Goal: Communication & Community: Share content

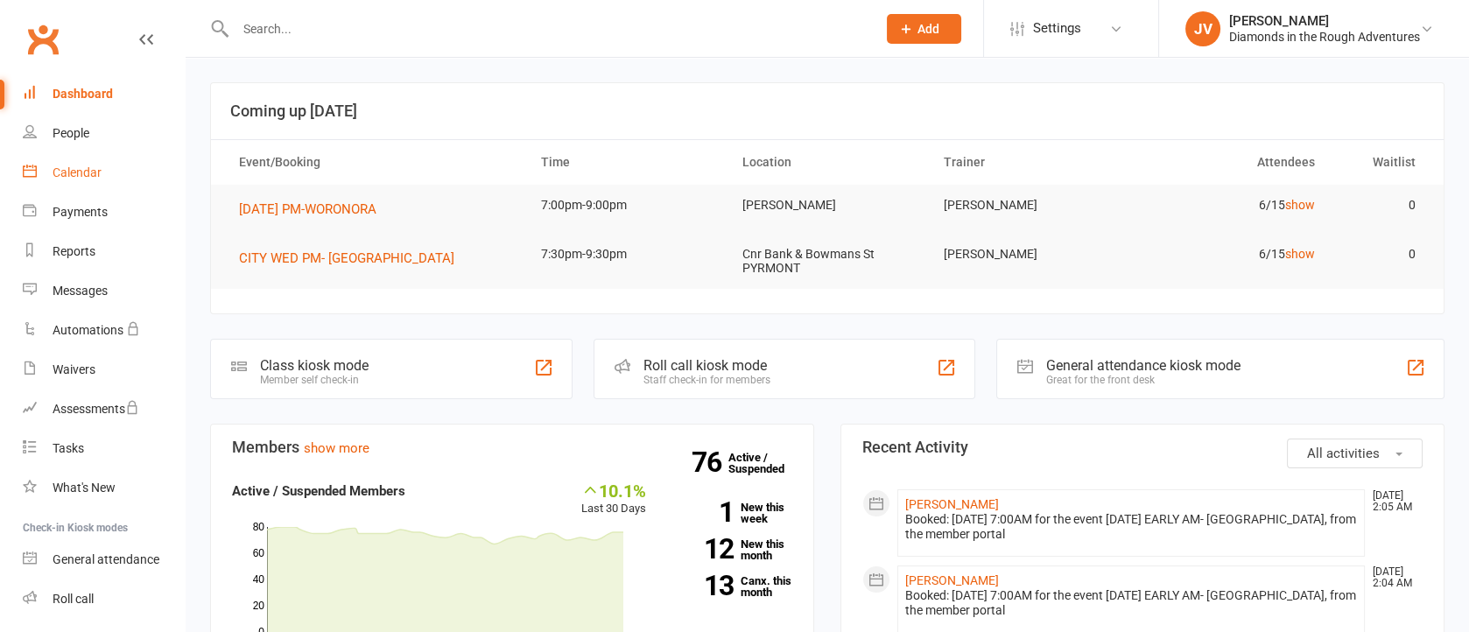
click at [85, 165] on div "Calendar" at bounding box center [77, 172] width 49 height 14
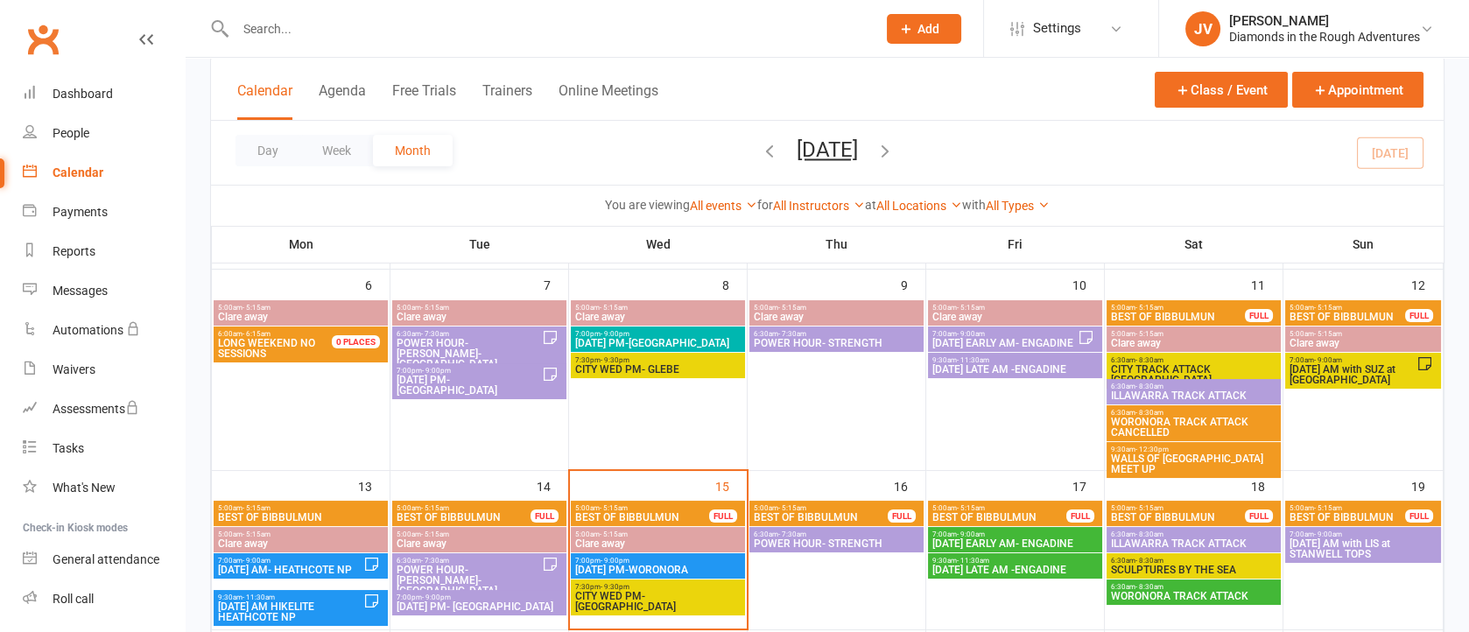
scroll to position [263, 0]
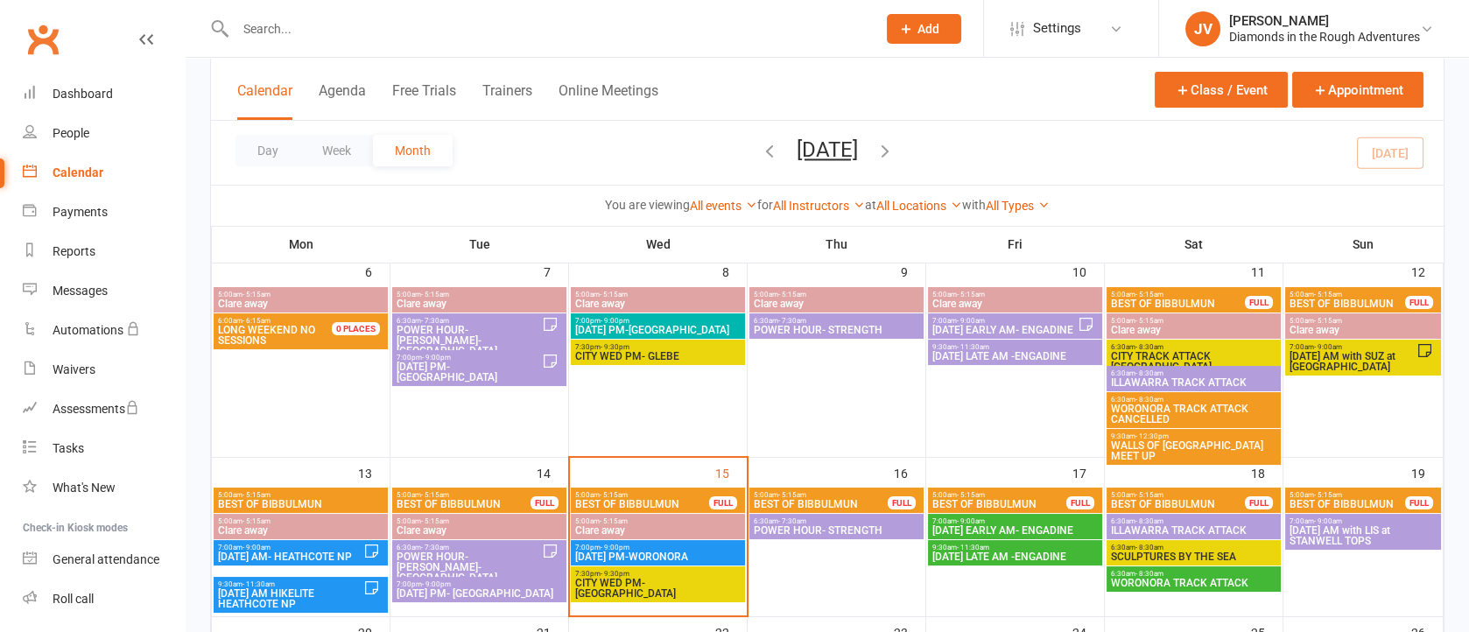
click at [653, 551] on span "[DATE] PM-WORONORA" at bounding box center [657, 556] width 167 height 11
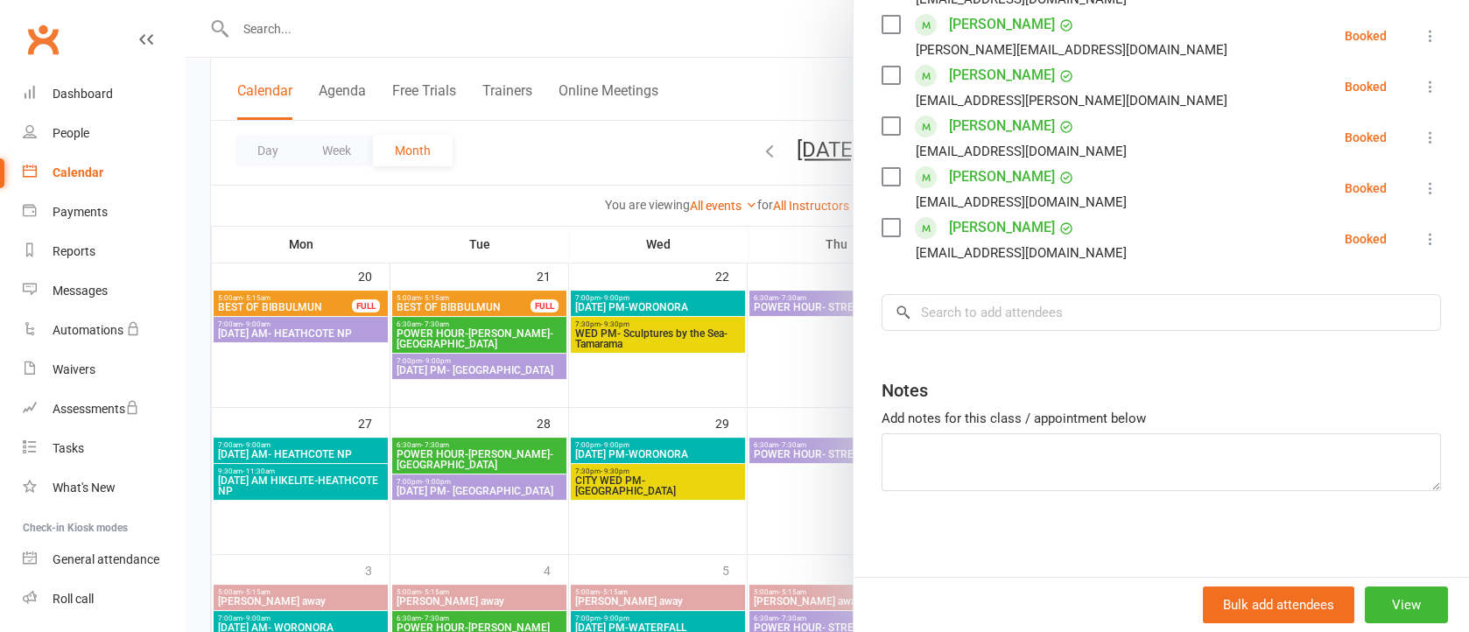
scroll to position [657, 0]
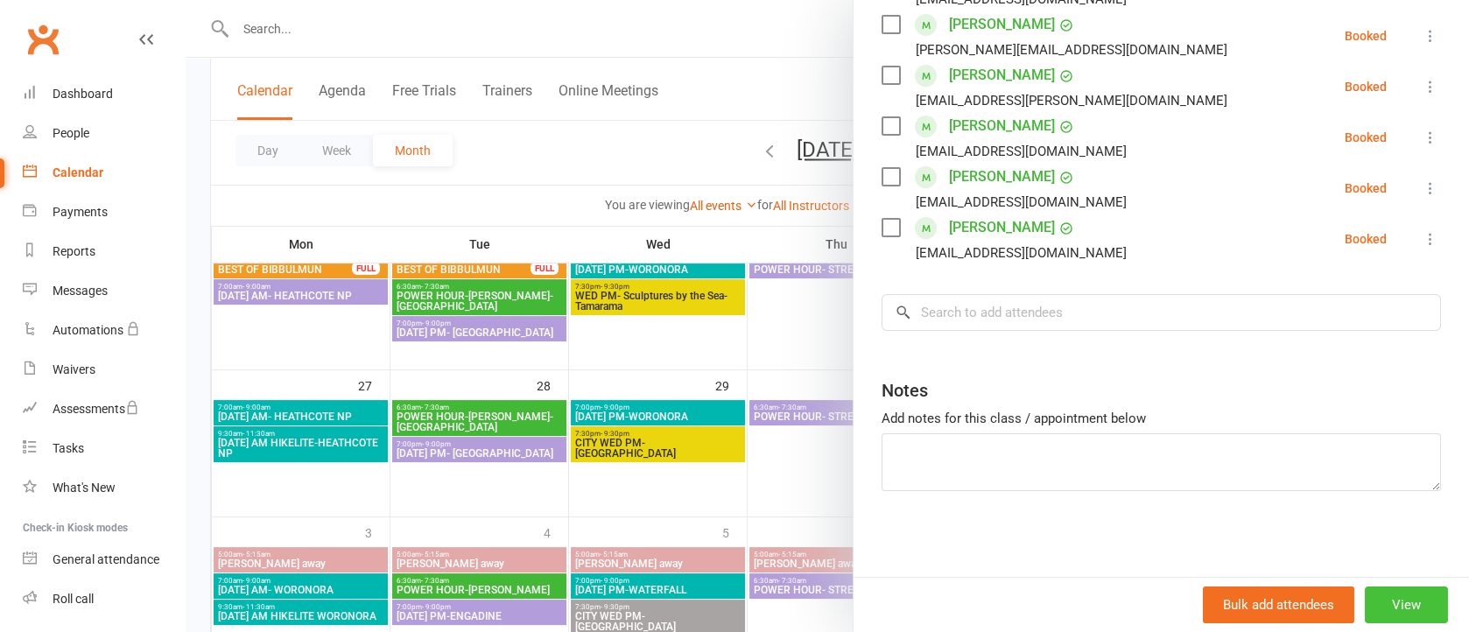
drag, startPoint x: 1352, startPoint y: 595, endPoint x: 1317, endPoint y: 564, distance: 46.5
click at [1365, 595] on button "View" at bounding box center [1406, 604] width 83 height 37
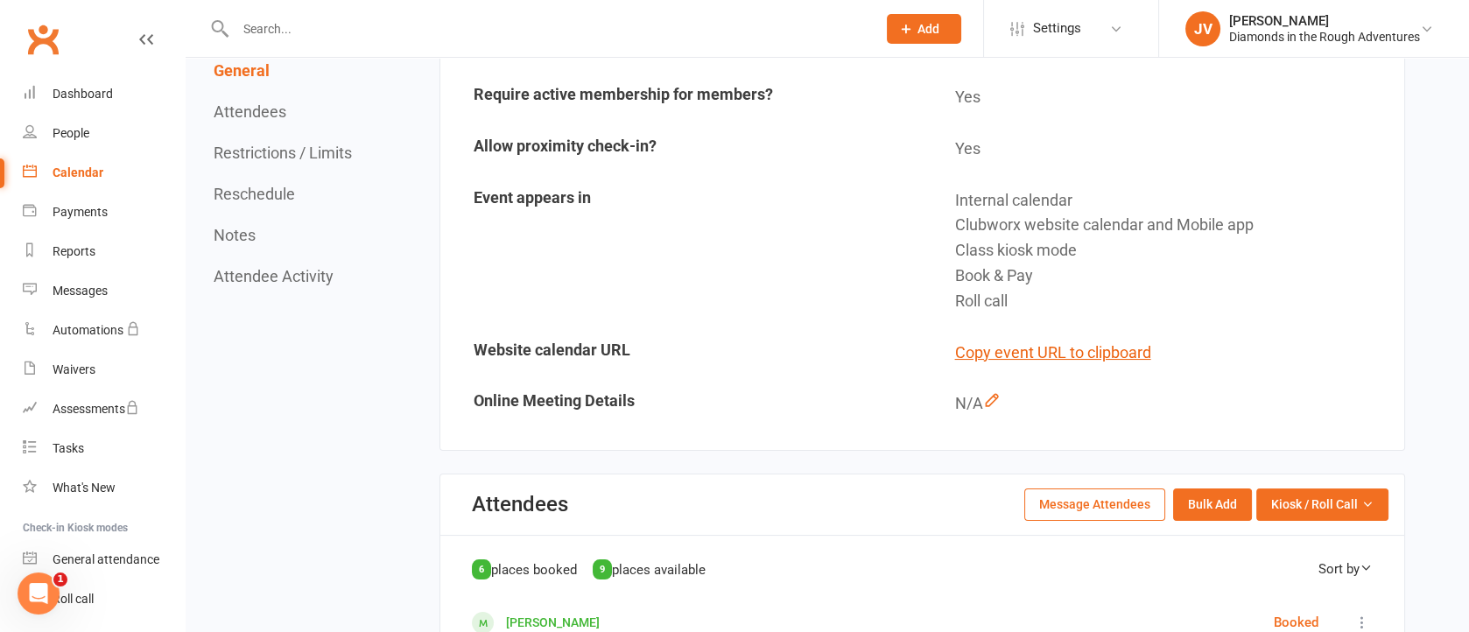
click at [1094, 495] on button "Message Attendees" at bounding box center [1094, 504] width 141 height 32
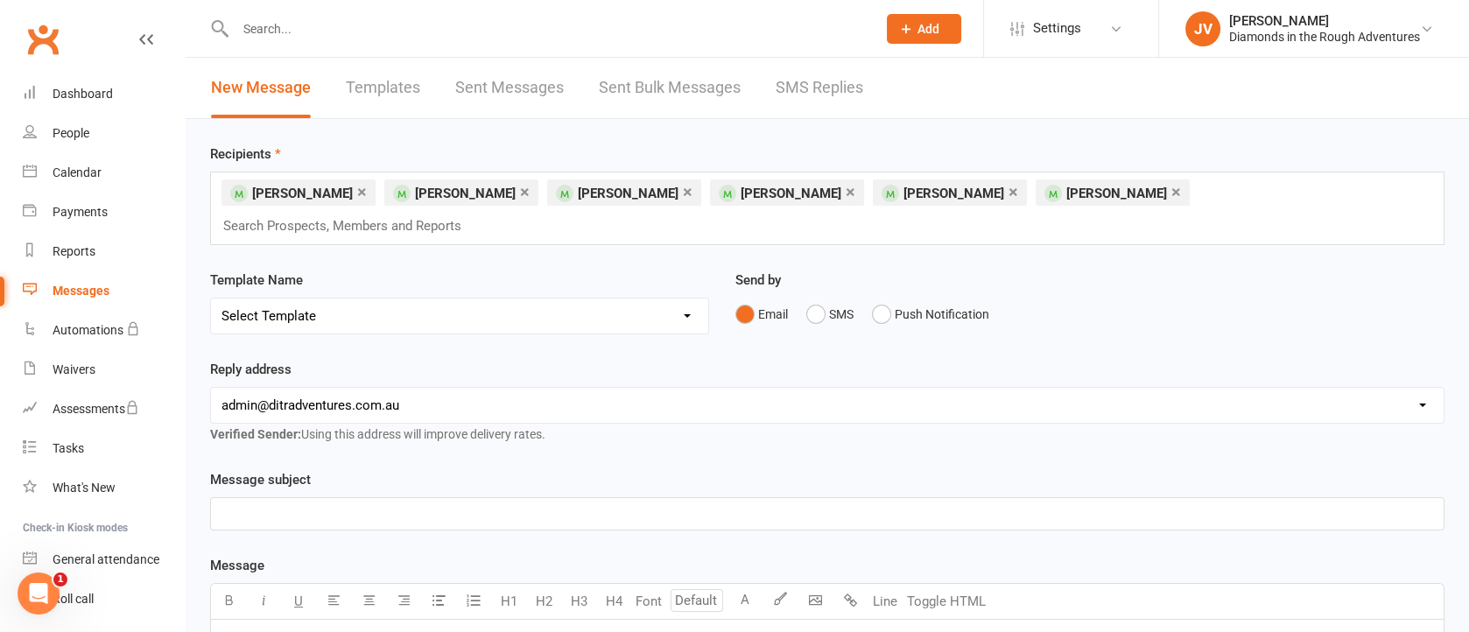
click at [686, 299] on select "Select Template [Email] Bring a Friend Member Email [Email] DIAMOND VIRTUAL TRA…" at bounding box center [459, 316] width 497 height 35
select select "115"
click at [211, 299] on select "Select Template [Email] Bring a Friend Member Email [Email] DIAMOND VIRTUAL TRA…" at bounding box center [459, 316] width 497 height 35
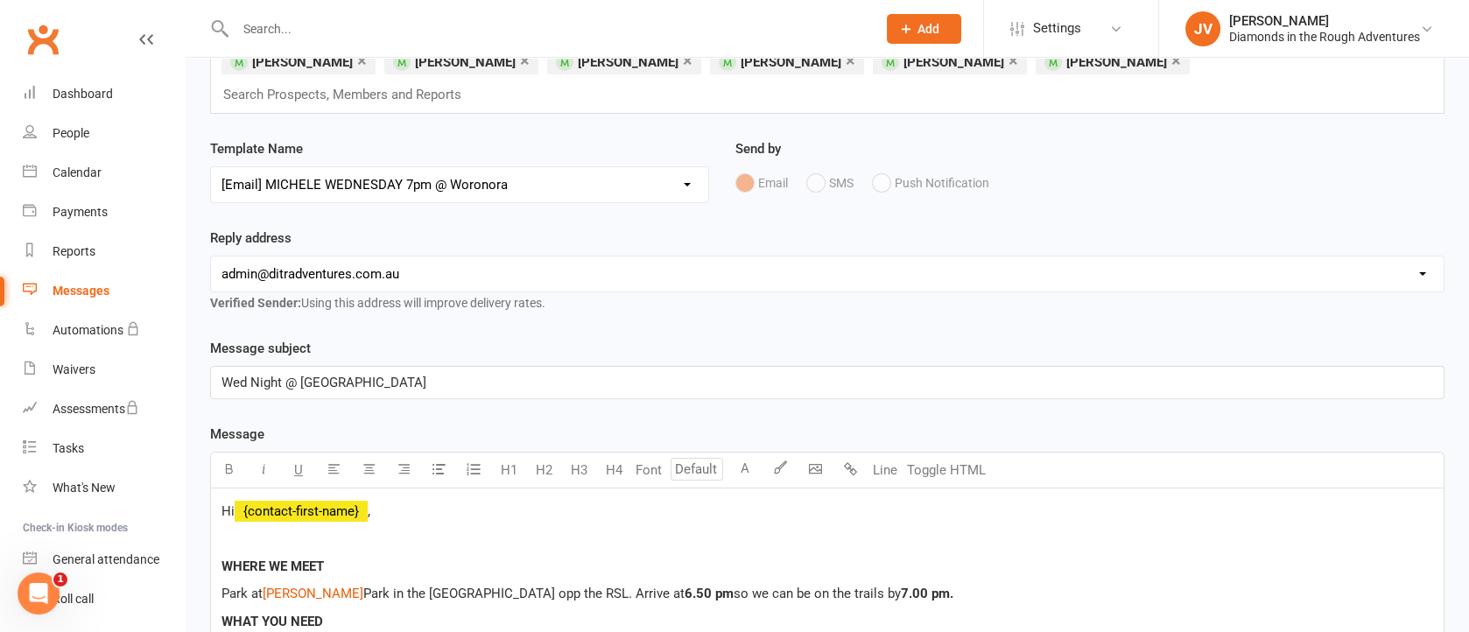
click at [223, 375] on span "Wed Night @ [GEOGRAPHIC_DATA]" at bounding box center [323, 383] width 205 height 16
click at [442, 372] on p "WORONORA - Wed Night @ [GEOGRAPHIC_DATA]" at bounding box center [827, 382] width 1212 height 21
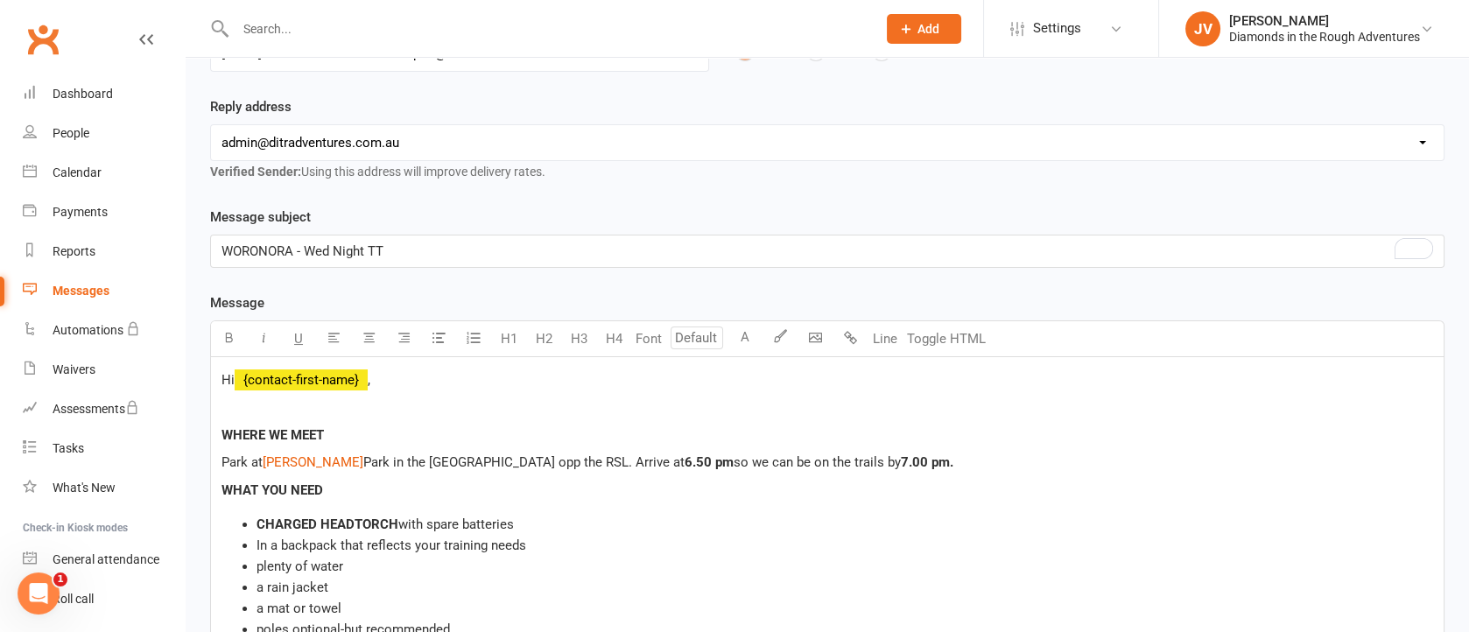
click at [221, 427] on span "WHERE WE MEET" at bounding box center [272, 435] width 102 height 16
click at [223, 399] on span "To enrich screen reader interactions, please activate Accessibility in Grammarl…" at bounding box center [223, 407] width 4 height 16
click at [221, 399] on span "Please note the change of location to [GEOGRAPHIC_DATA] due to deer culling in …" at bounding box center [484, 407] width 527 height 16
click at [712, 397] on p "***Please note the change of location to [GEOGRAPHIC_DATA] due to deer culling …" at bounding box center [827, 407] width 1212 height 21
click at [530, 399] on span "***Please note the change of location to [GEOGRAPHIC_DATA] due to deer culling …" at bounding box center [497, 407] width 553 height 16
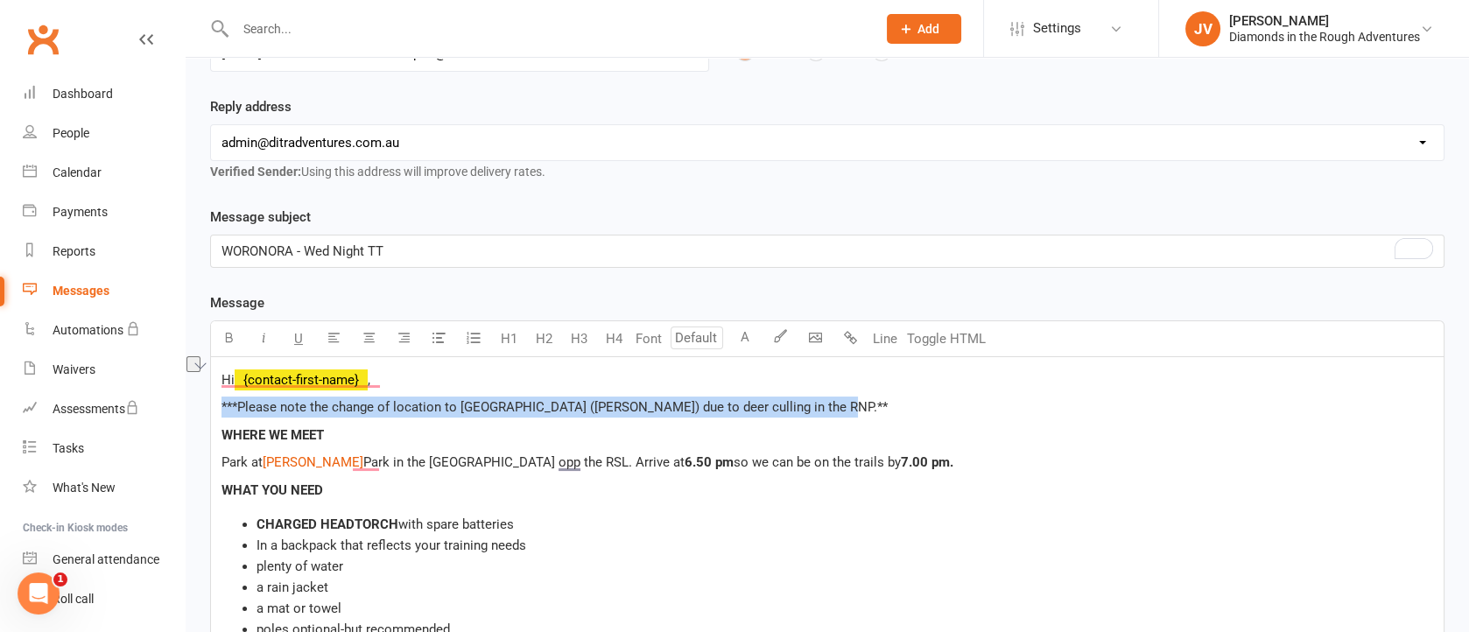
drag, startPoint x: 215, startPoint y: 369, endPoint x: 859, endPoint y: 375, distance: 643.4
click at [859, 375] on div "Hi ﻿ {contact-first-name} , ***Please note the change of location to [GEOGRAPHI…" at bounding box center [827, 632] width 1233 height 550
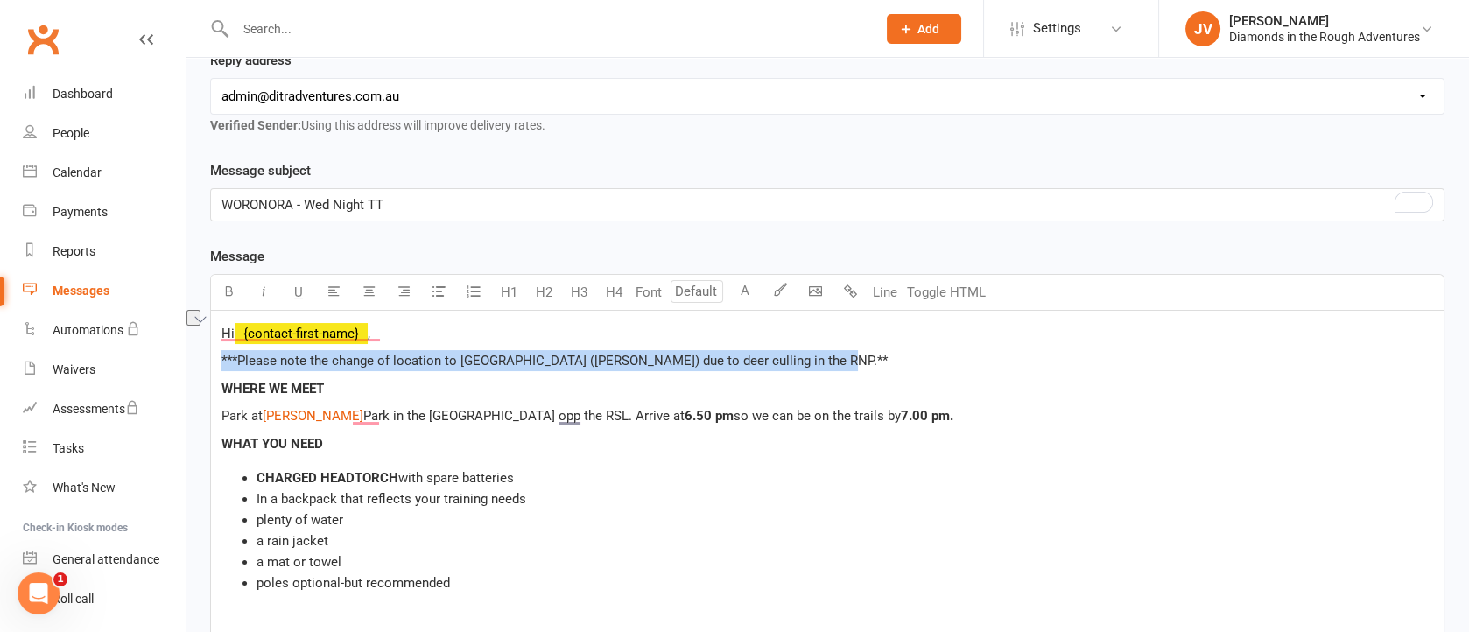
scroll to position [394, 0]
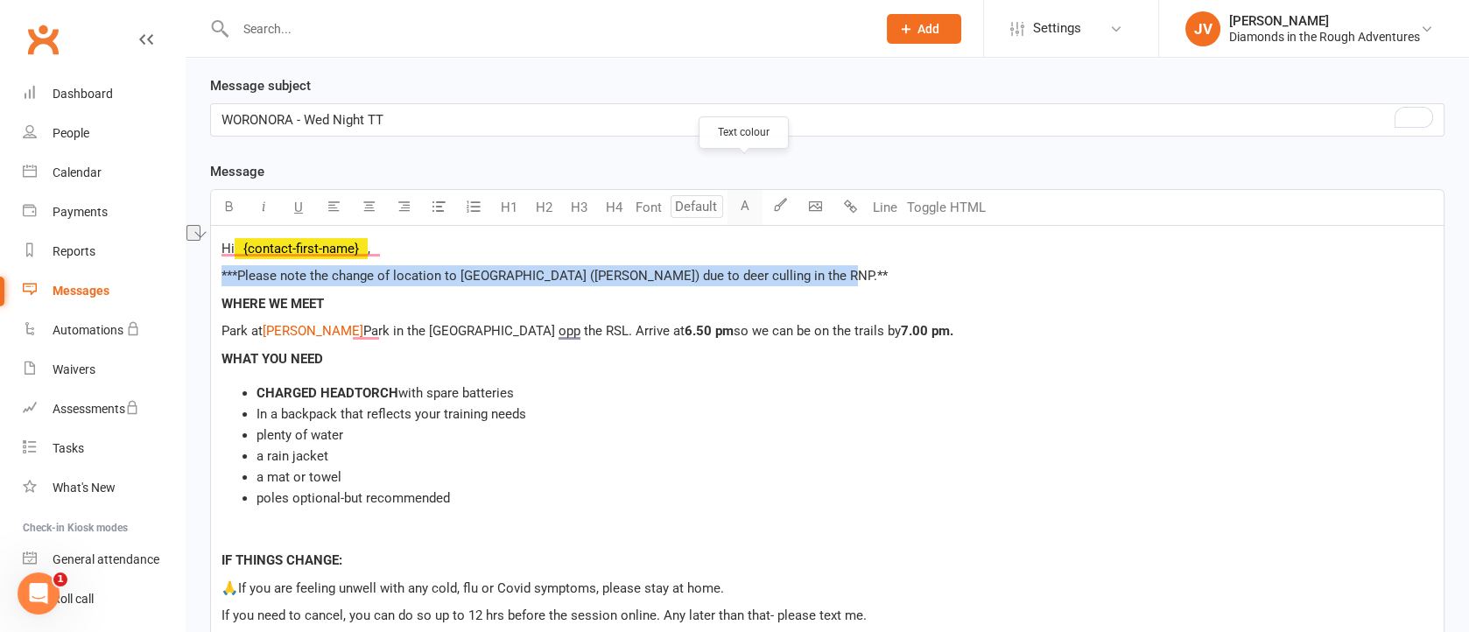
click at [744, 190] on button "A" at bounding box center [744, 207] width 35 height 35
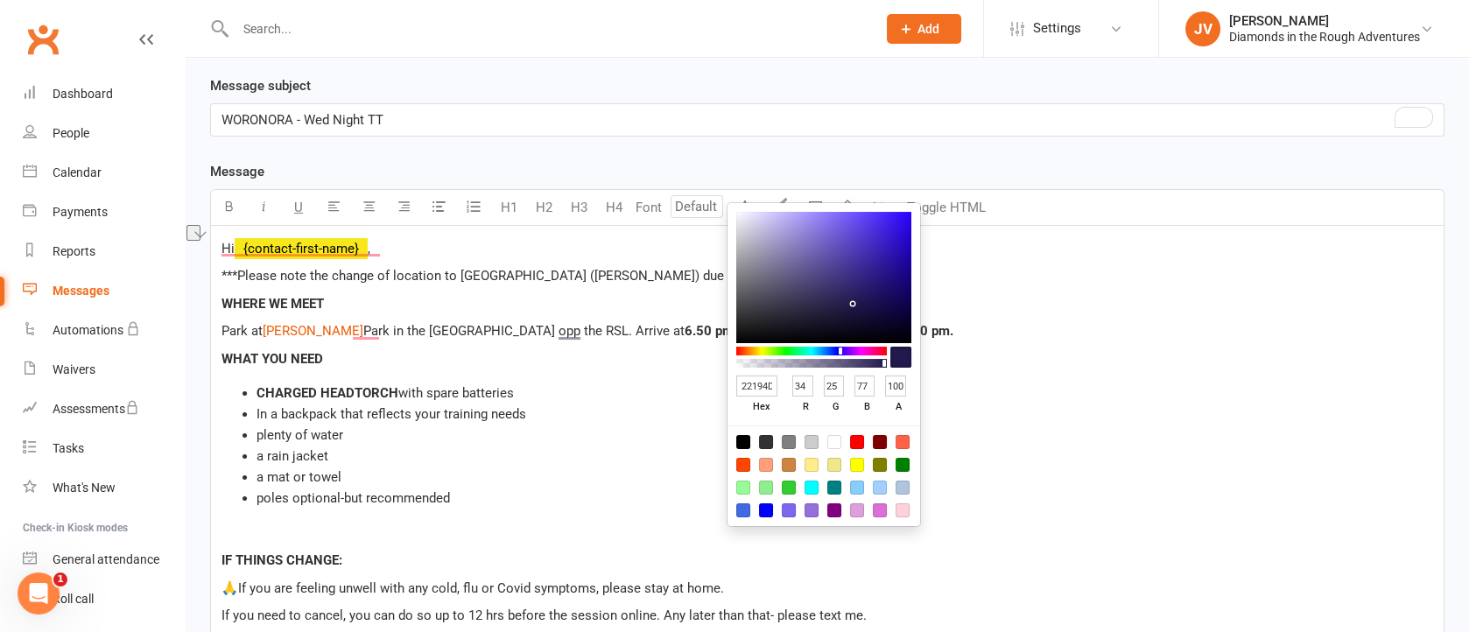
click at [854, 438] on div at bounding box center [857, 442] width 14 height 14
type input "FF0000"
type input "255"
type input "0"
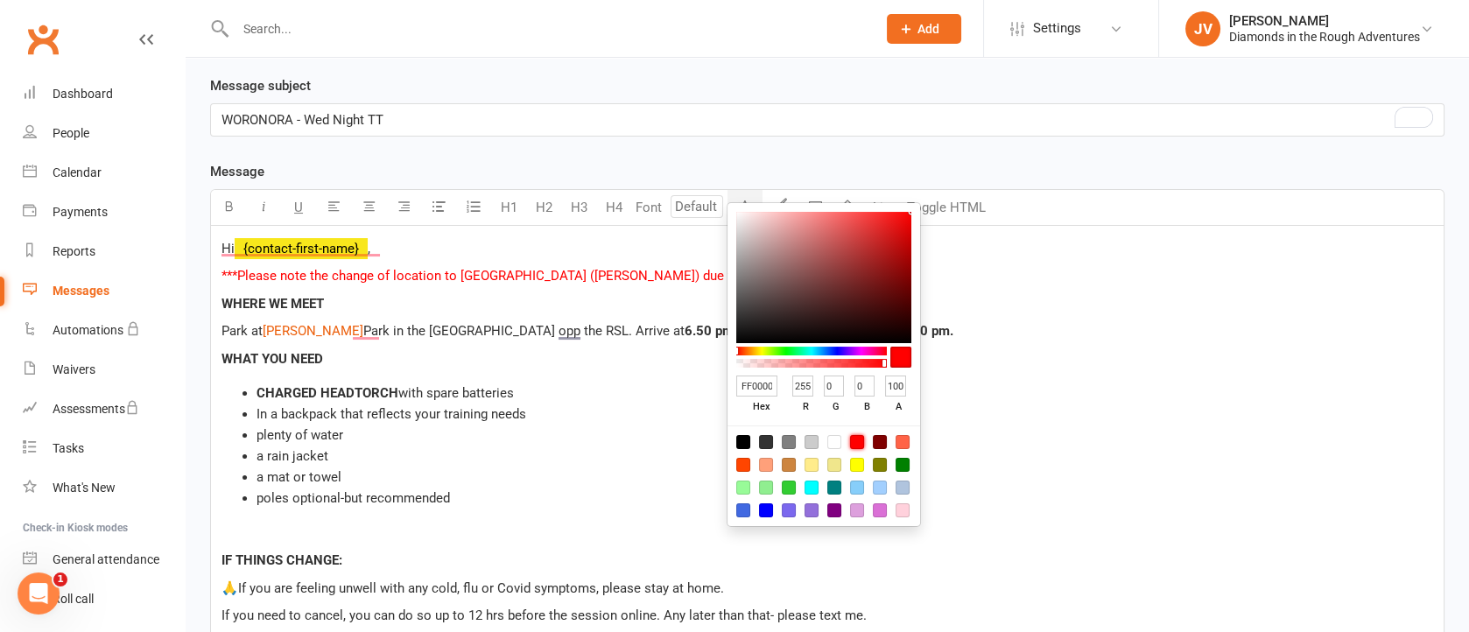
click at [551, 446] on li "a rain jacket" at bounding box center [844, 456] width 1176 height 21
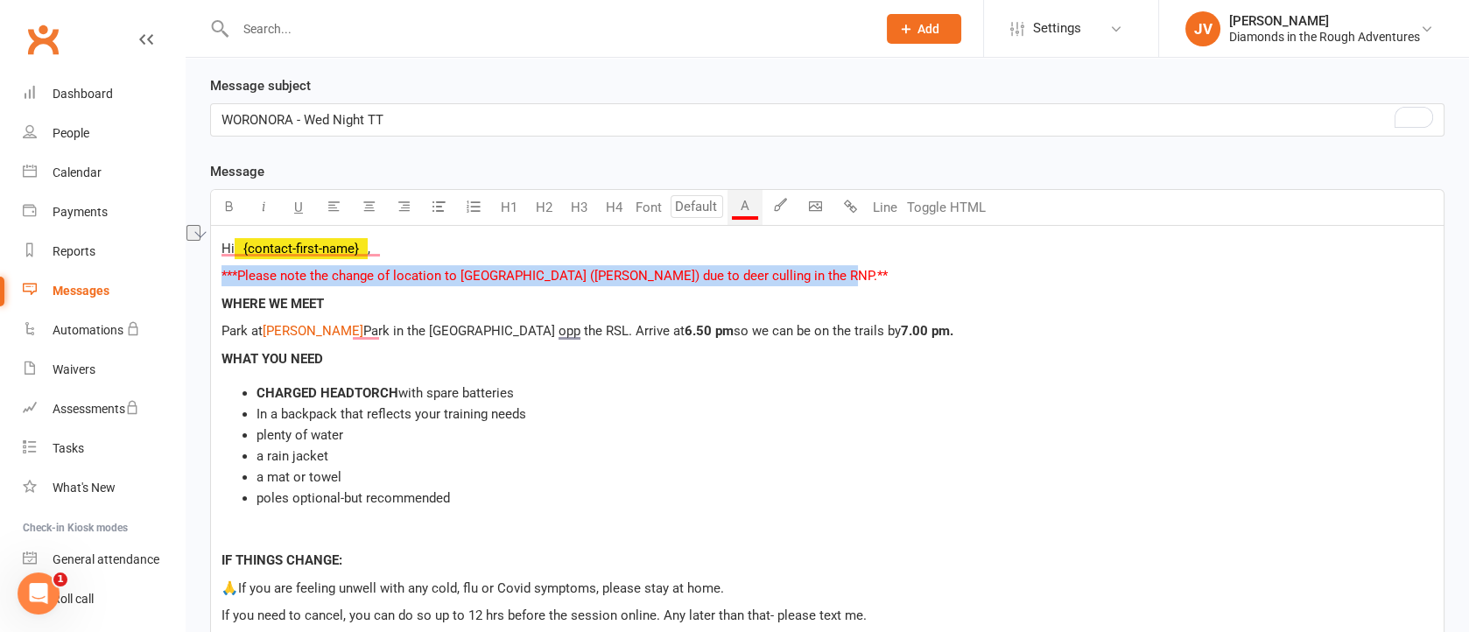
drag, startPoint x: 215, startPoint y: 244, endPoint x: 839, endPoint y: 244, distance: 623.3
click at [839, 244] on div "Hi ﻿ {contact-first-name} , ***Please note the change of location to [GEOGRAPHI…" at bounding box center [827, 501] width 1233 height 550
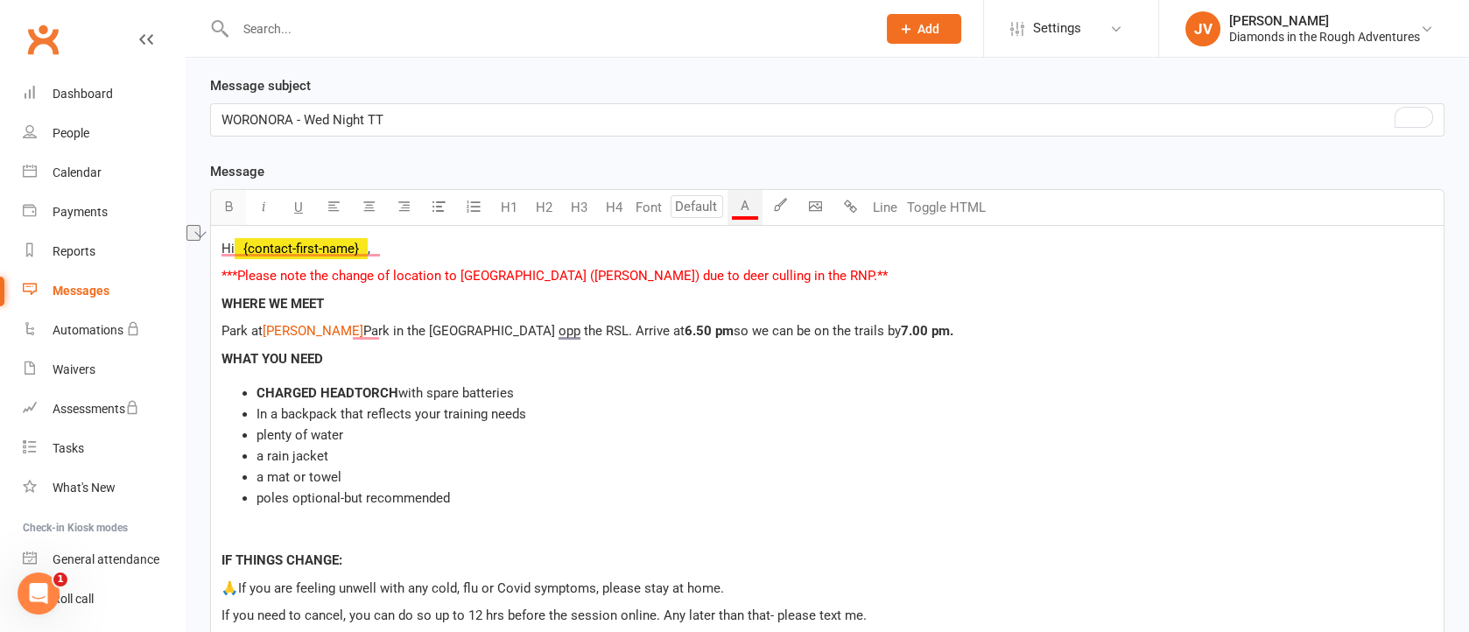
click at [226, 200] on icon "button" at bounding box center [228, 206] width 13 height 13
click at [363, 323] on span "[PERSON_NAME]" at bounding box center [313, 331] width 101 height 16
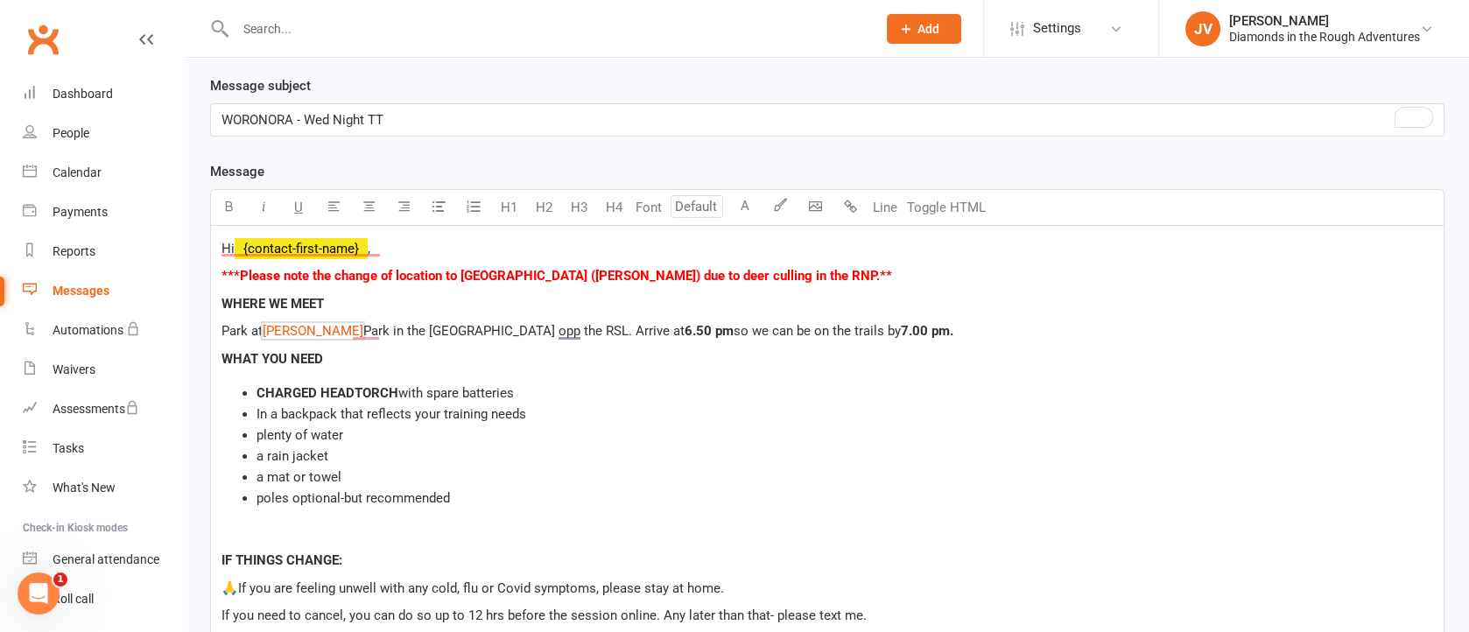
click at [221, 296] on span "WHERE WE MEET" at bounding box center [272, 304] width 102 height 16
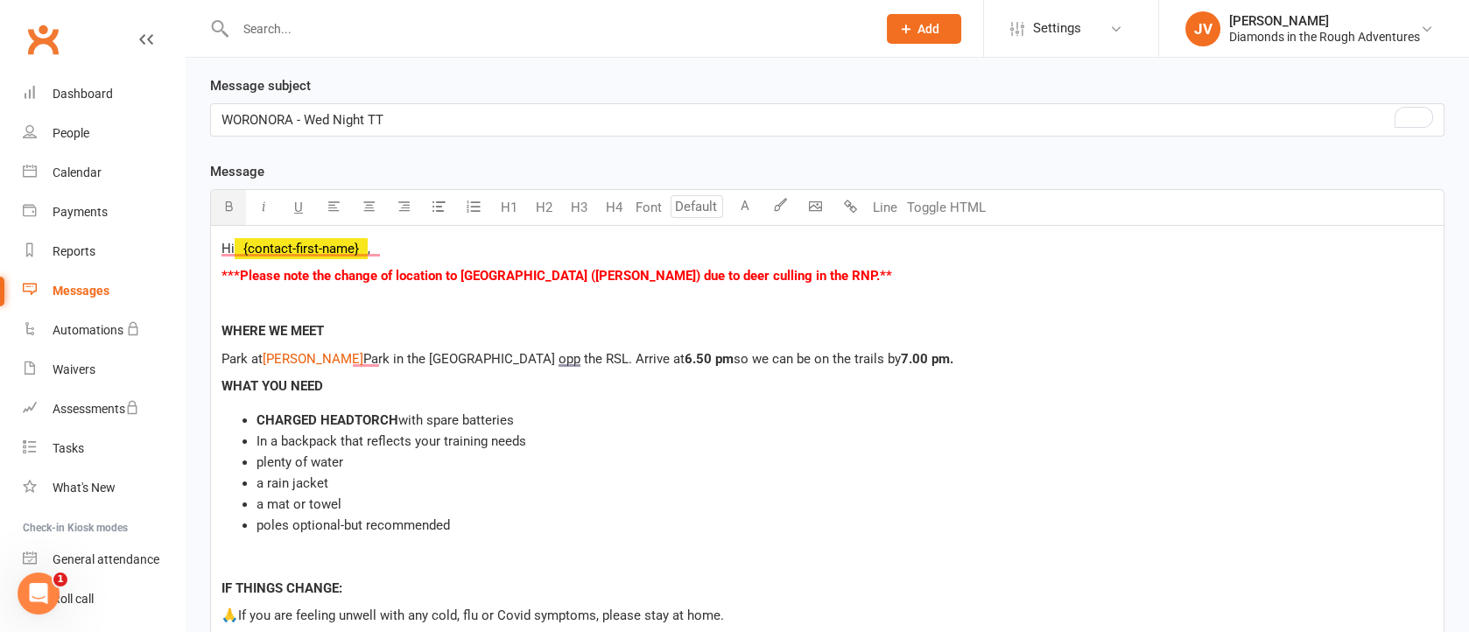
click at [221, 293] on p "﻿" at bounding box center [827, 303] width 1212 height 21
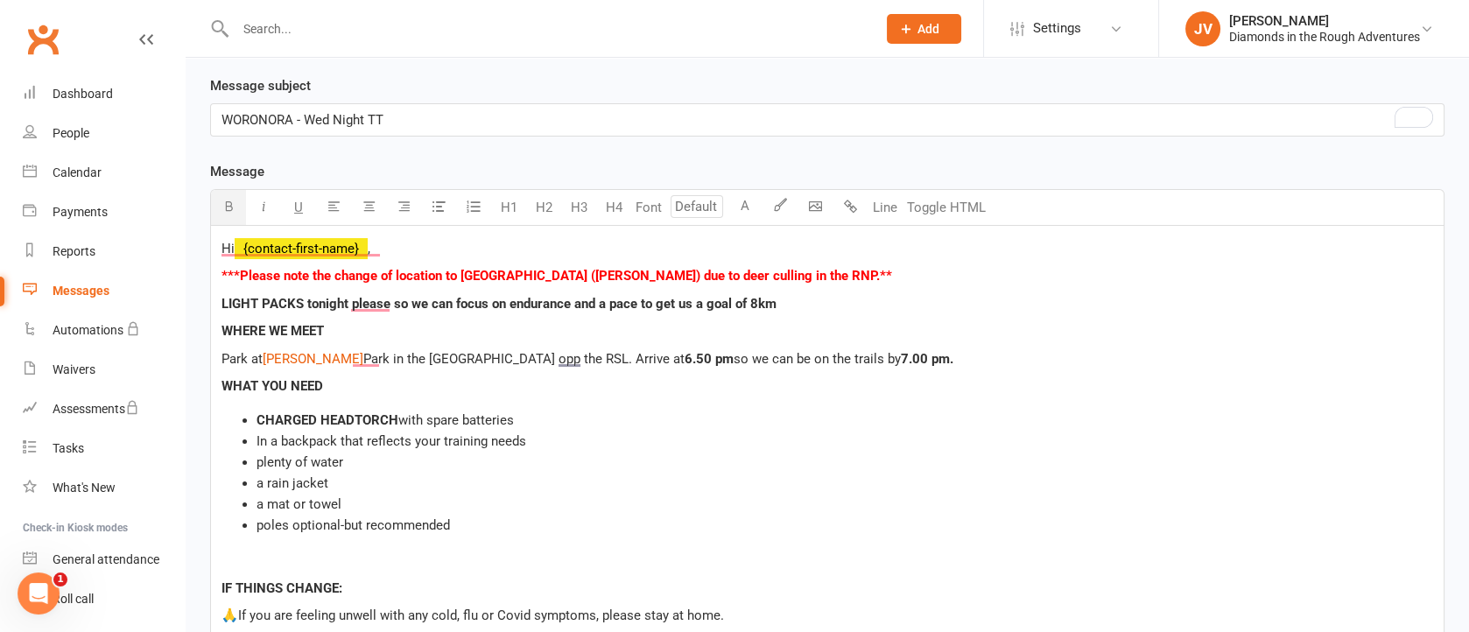
click at [698, 296] on span "LIGHT PACKS tonight please so we can focus on endurance and a pace to get us a …" at bounding box center [498, 304] width 555 height 16
click at [799, 293] on p "LIGHT PACKS tonight please so we can focus on endurance and a pace to get us to…" at bounding box center [827, 303] width 1212 height 21
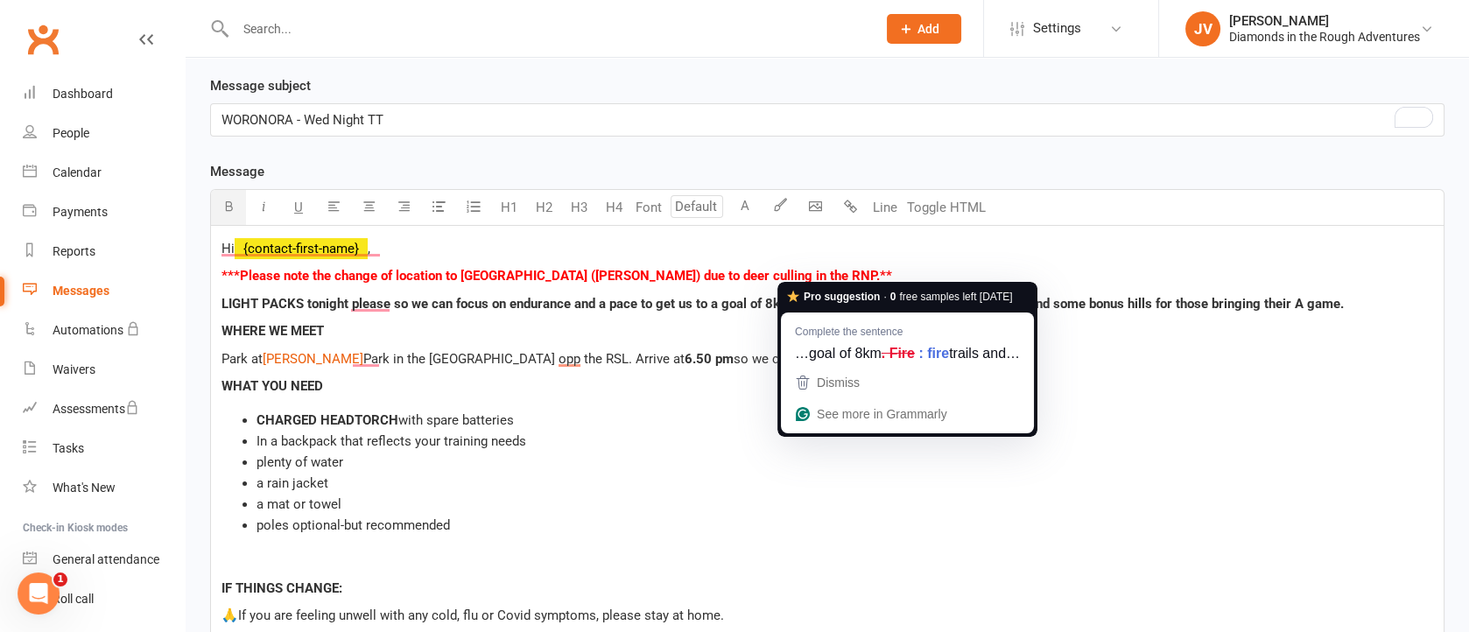
click at [799, 296] on span "LIGHT PACKS tonight please so we can focus on endurance and a pace to get us to…" at bounding box center [782, 304] width 1122 height 16
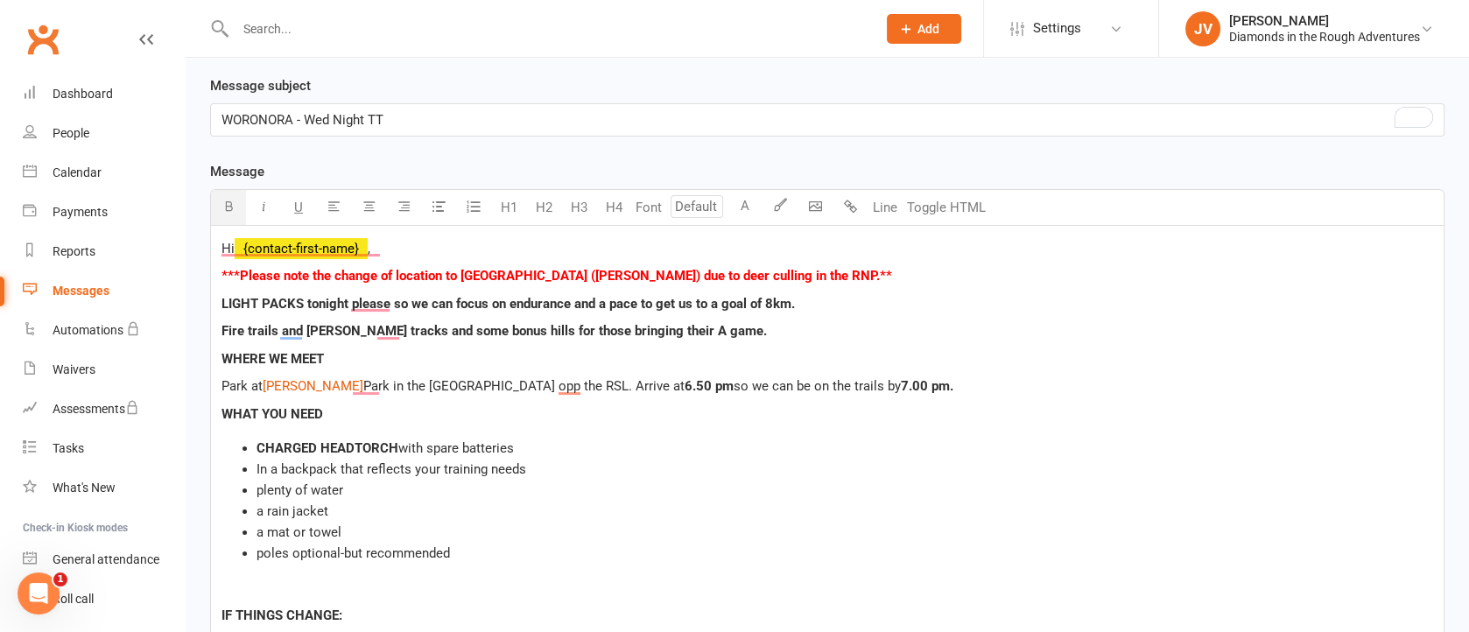
click at [371, 323] on span "Fire trails and [PERSON_NAME] tracks and some bonus hills for those bringing th…" at bounding box center [493, 331] width 545 height 16
click at [275, 323] on span "Fire trails and [PERSON_NAME] track loop and some bonus hills for those bringin…" at bounding box center [504, 331] width 566 height 16
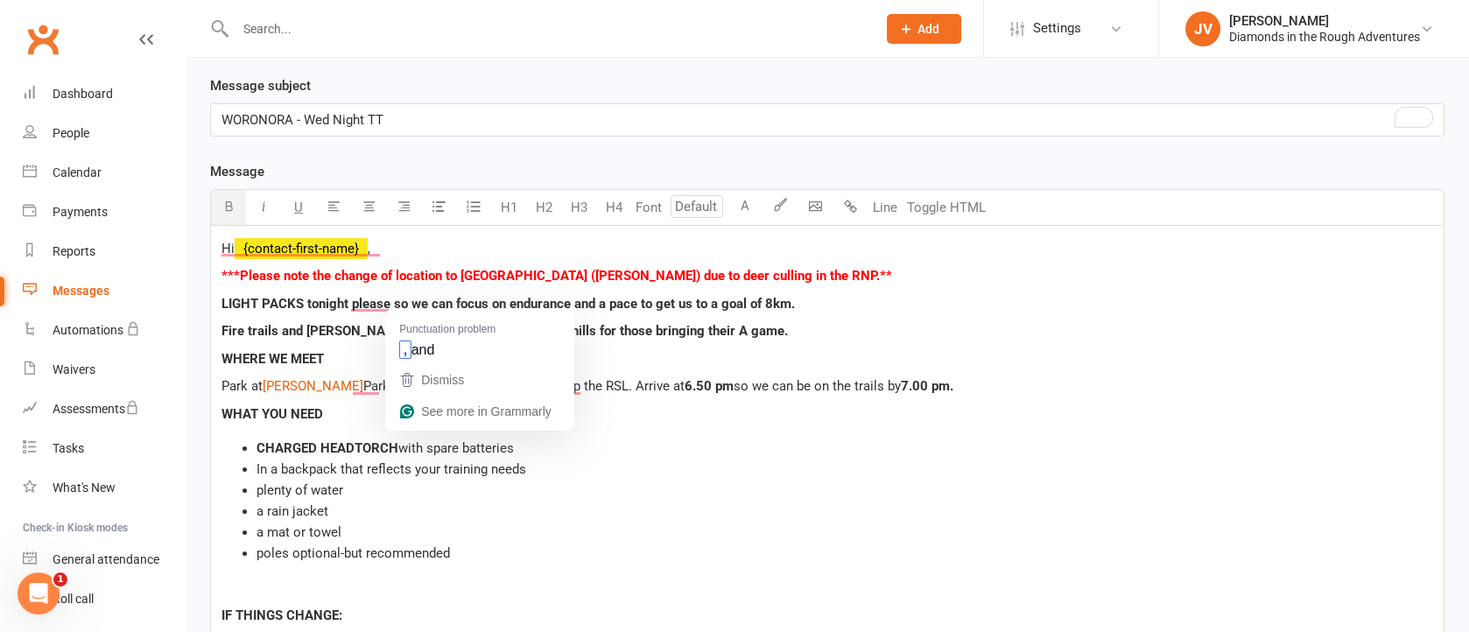
click at [419, 323] on span "Fire trails and [PERSON_NAME] track loop and some bonus hills for those bringin…" at bounding box center [504, 331] width 566 height 16
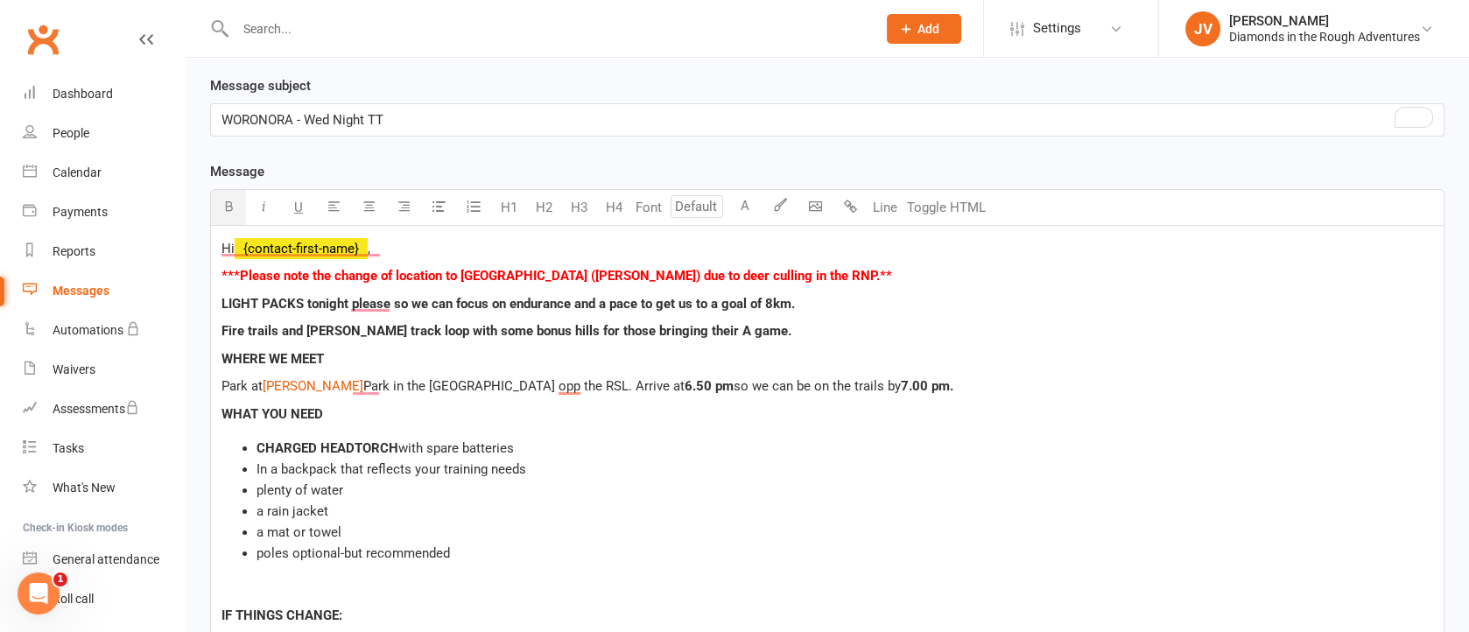
click at [461, 323] on span "Fire trails and [PERSON_NAME] track loop with some bonus hills for those bringi…" at bounding box center [506, 331] width 570 height 16
drag, startPoint x: 220, startPoint y: 266, endPoint x: 303, endPoint y: 266, distance: 83.2
click at [303, 266] on div "Hi ﻿ {contact-first-name} , ***Please note the change of location to [GEOGRAPHI…" at bounding box center [827, 528] width 1233 height 605
click at [297, 200] on span "U" at bounding box center [298, 208] width 9 height 16
click at [389, 323] on span "Fire trails and [PERSON_NAME] track loop with bonus hills for those bringing th…" at bounding box center [488, 331] width 534 height 16
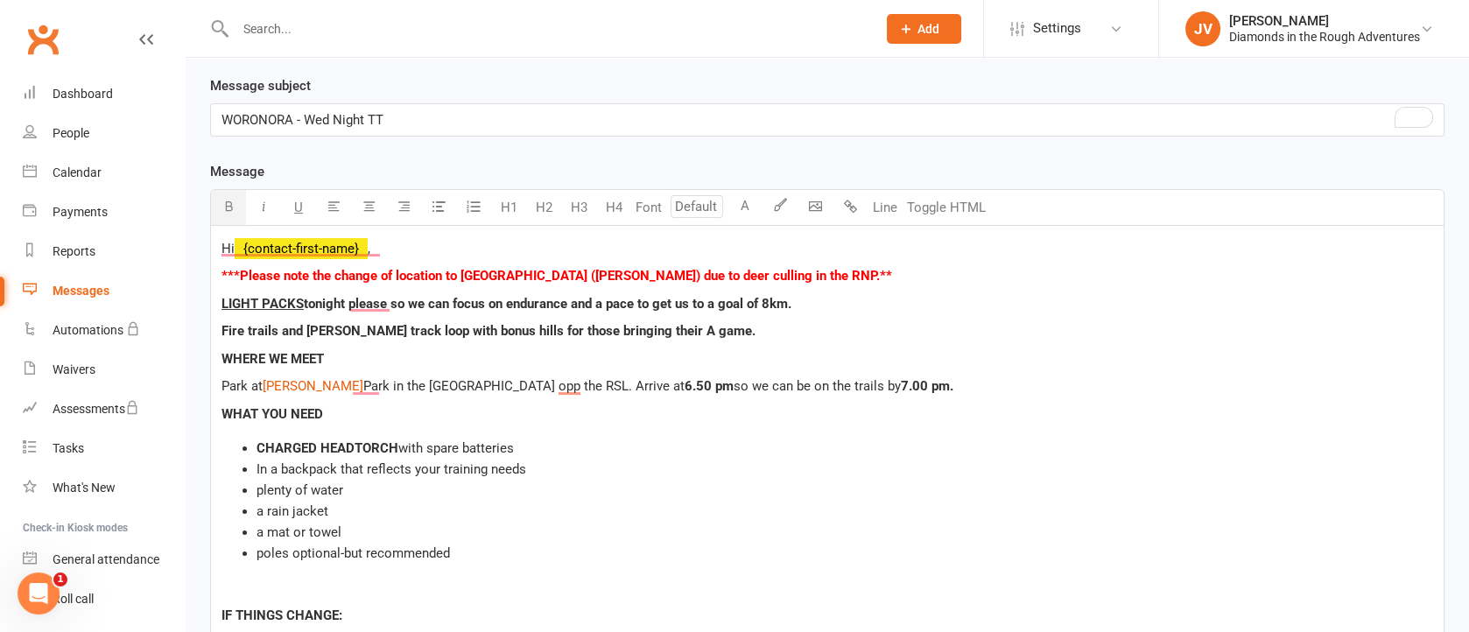
click at [383, 109] on p "WORONORA - Wed Night TT" at bounding box center [827, 119] width 1212 height 21
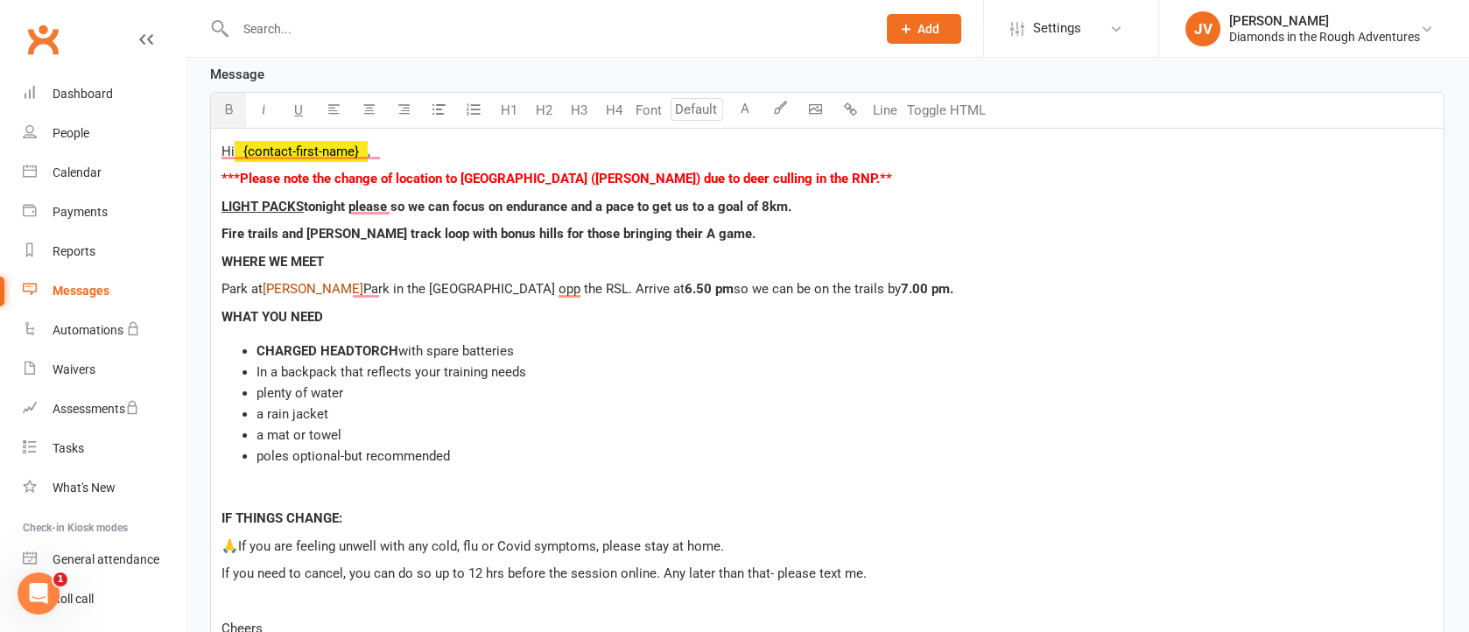
scroll to position [525, 0]
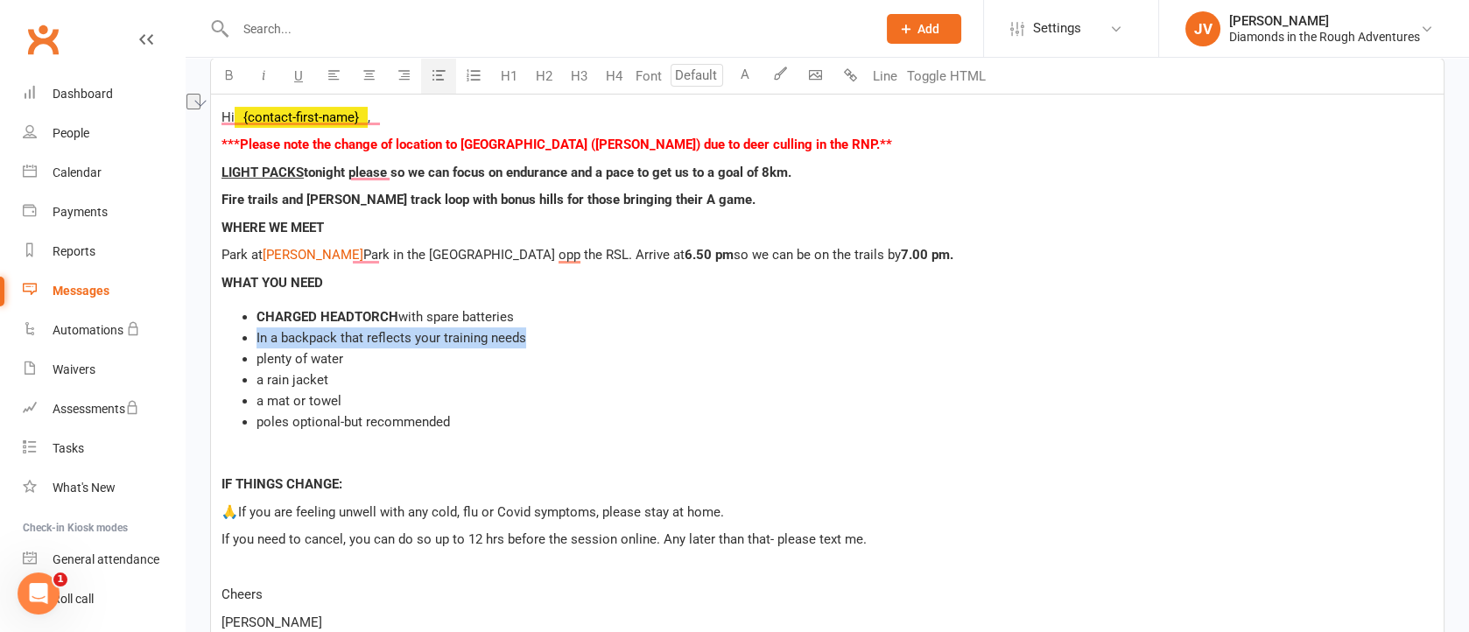
drag, startPoint x: 533, startPoint y: 308, endPoint x: 256, endPoint y: 309, distance: 277.5
click at [256, 327] on li "In a backpack that reflects your training needs" at bounding box center [844, 337] width 1176 height 21
drag, startPoint x: 353, startPoint y: 368, endPoint x: 249, endPoint y: 366, distance: 104.2
click at [249, 366] on ul "CHARGED HEADTORCH with spare batteries light pack (8kg or less) plenty of water…" at bounding box center [827, 369] width 1212 height 126
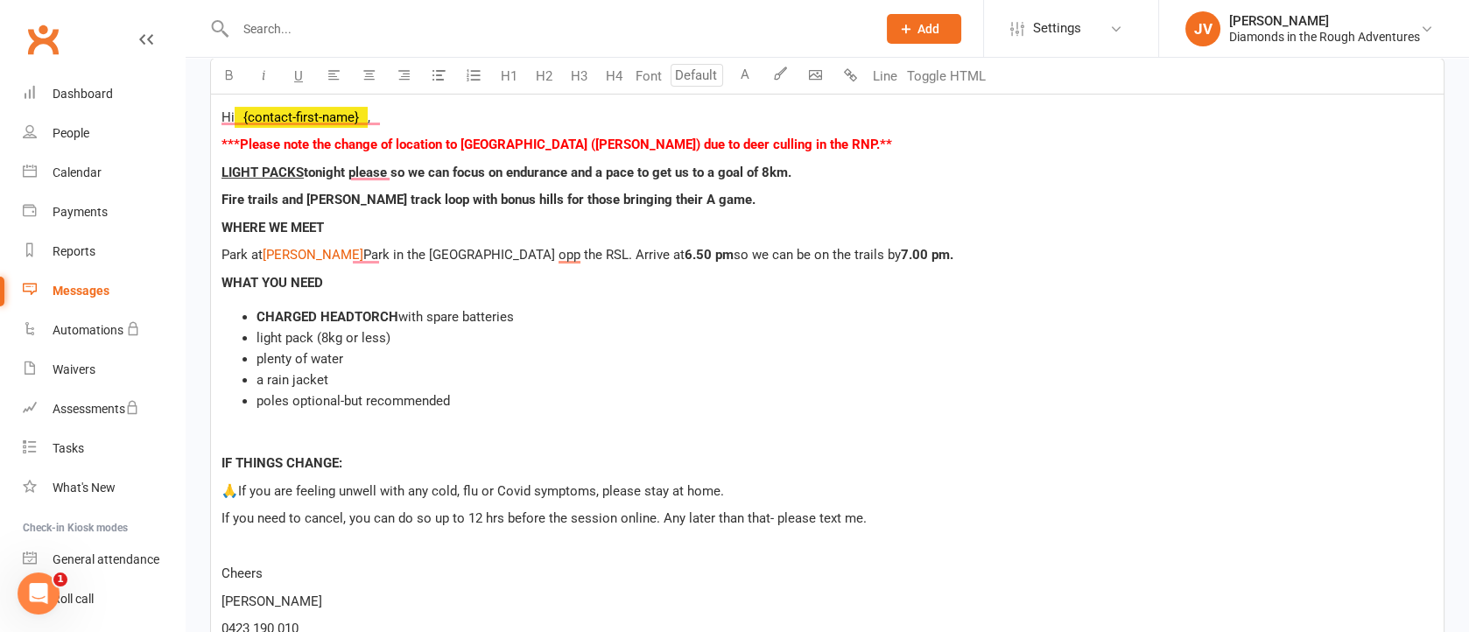
click at [268, 390] on div "Hi ﻿ {contact-first-name} , ***Please note the change of location to [GEOGRAPHI…" at bounding box center [827, 387] width 1233 height 584
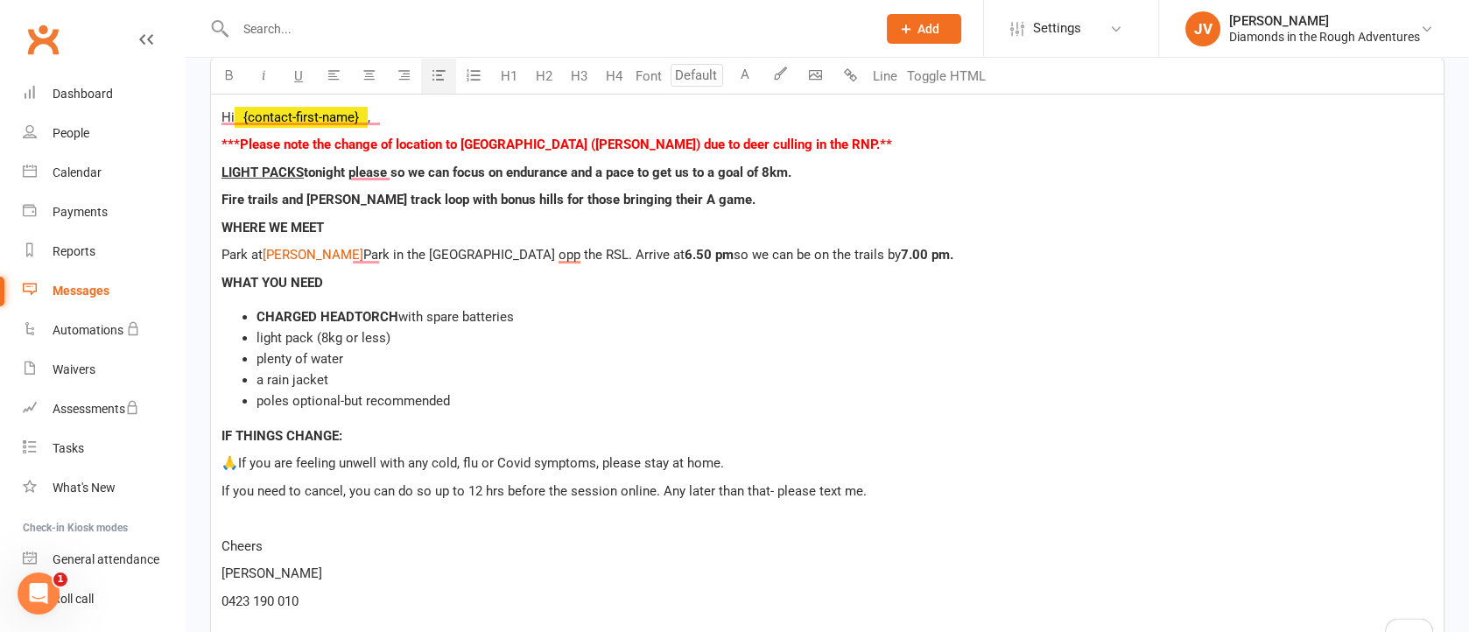
click at [230, 508] on p "To enrich screen reader interactions, please activate Accessibility in Grammarl…" at bounding box center [827, 518] width 1212 height 21
click at [267, 508] on p "Cheers" at bounding box center [827, 518] width 1212 height 21
click at [283, 536] on p "[PERSON_NAME]" at bounding box center [827, 546] width 1212 height 21
click at [316, 563] on p "0423 190 010" at bounding box center [827, 573] width 1212 height 21
click at [238, 591] on p "To enrich screen reader interactions, please activate Accessibility in Grammarl…" at bounding box center [827, 601] width 1212 height 21
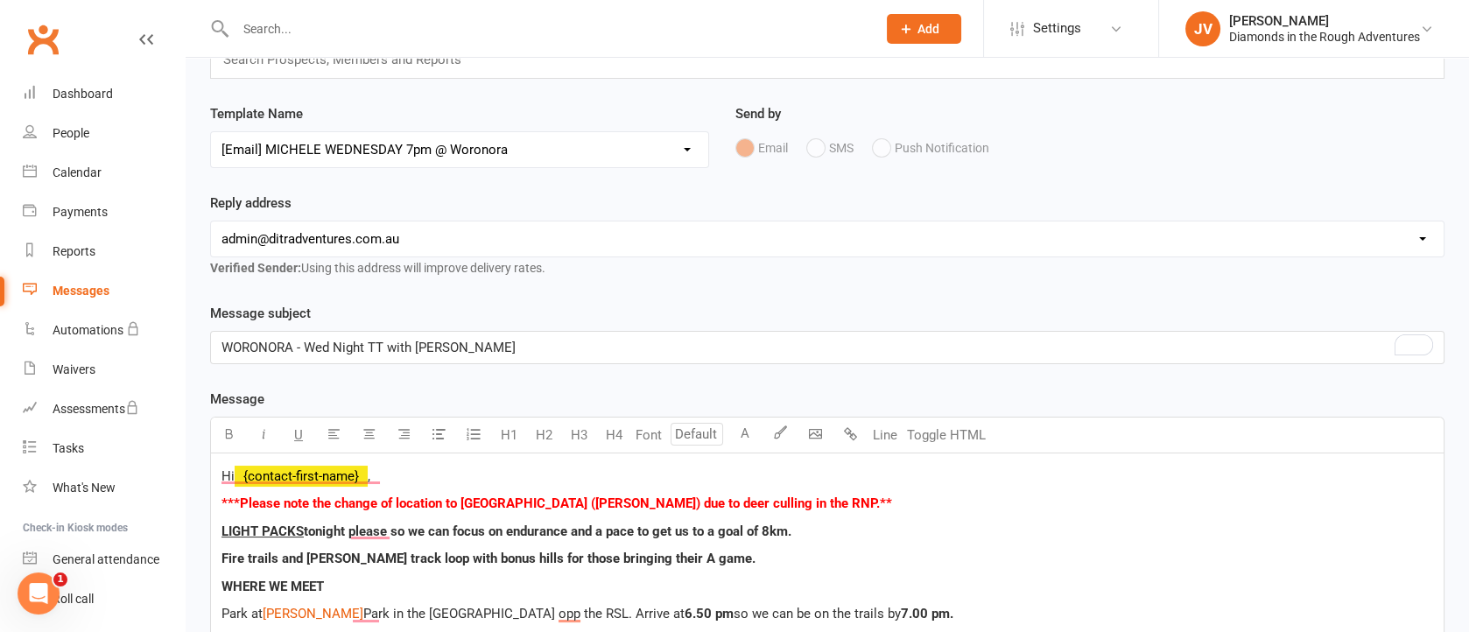
scroll to position [131, 0]
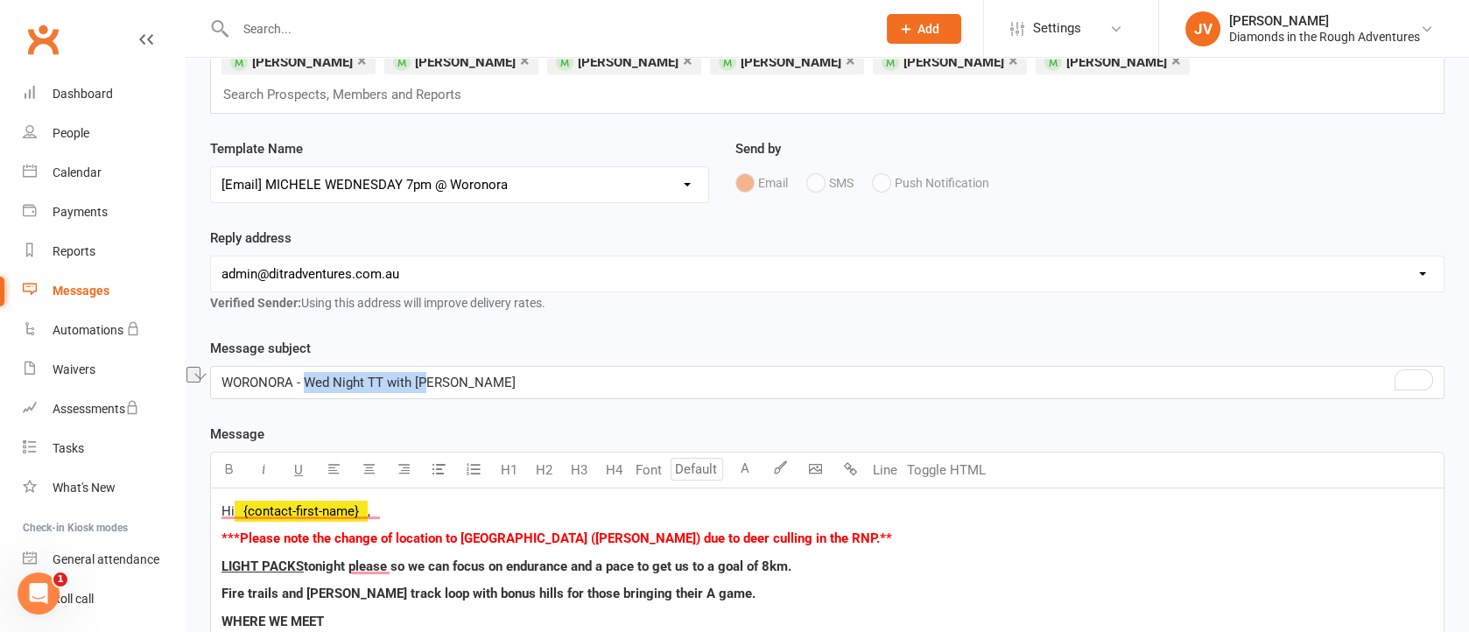
drag, startPoint x: 305, startPoint y: 352, endPoint x: 442, endPoint y: 348, distance: 137.5
click at [442, 372] on p "WORONORA - Wed Night TT with [PERSON_NAME]" at bounding box center [827, 382] width 1212 height 21
click at [467, 372] on p "WORONORA - Wed Night TT with [PERSON_NAME]" at bounding box center [827, 382] width 1212 height 21
click at [361, 375] on span "WORONORA - Wed Night TT with [PERSON_NAME]" at bounding box center [368, 383] width 294 height 16
drag, startPoint x: 294, startPoint y: 355, endPoint x: 221, endPoint y: 351, distance: 72.8
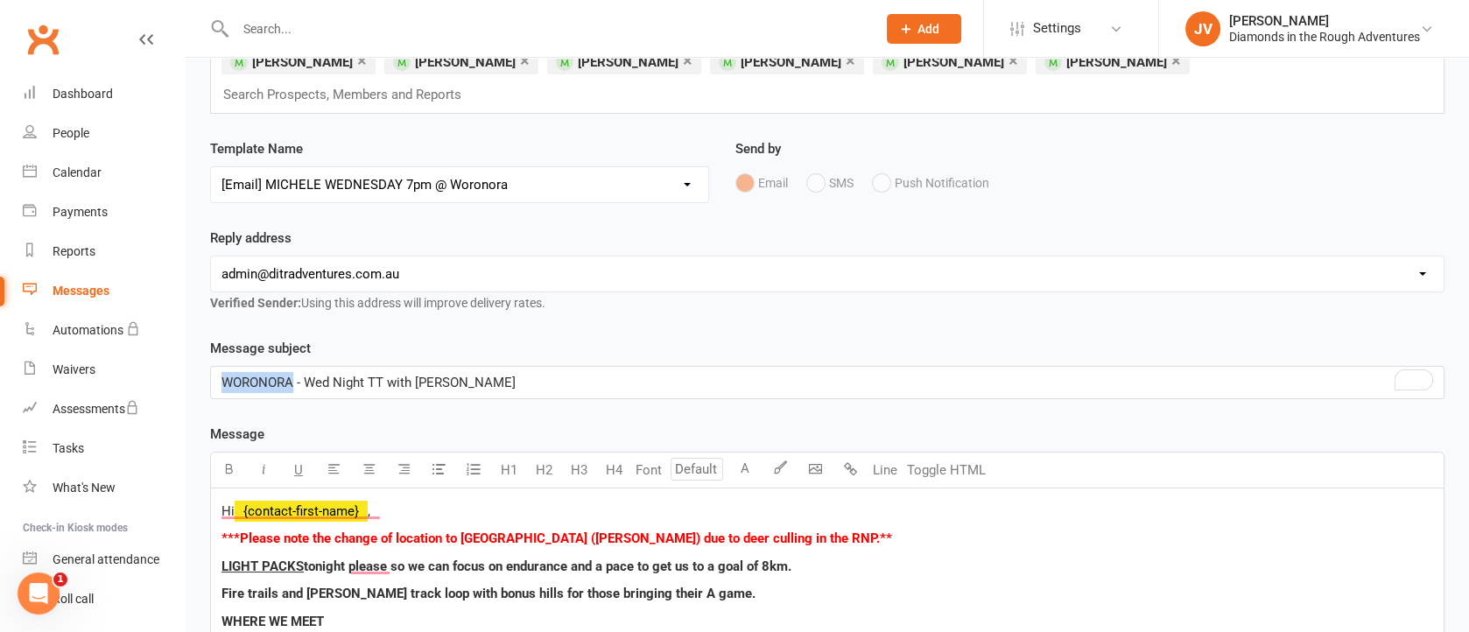
click at [221, 375] on span "WORONORA - Wed Night TT with [PERSON_NAME]" at bounding box center [368, 383] width 294 height 16
click at [230, 462] on icon "button" at bounding box center [228, 468] width 13 height 13
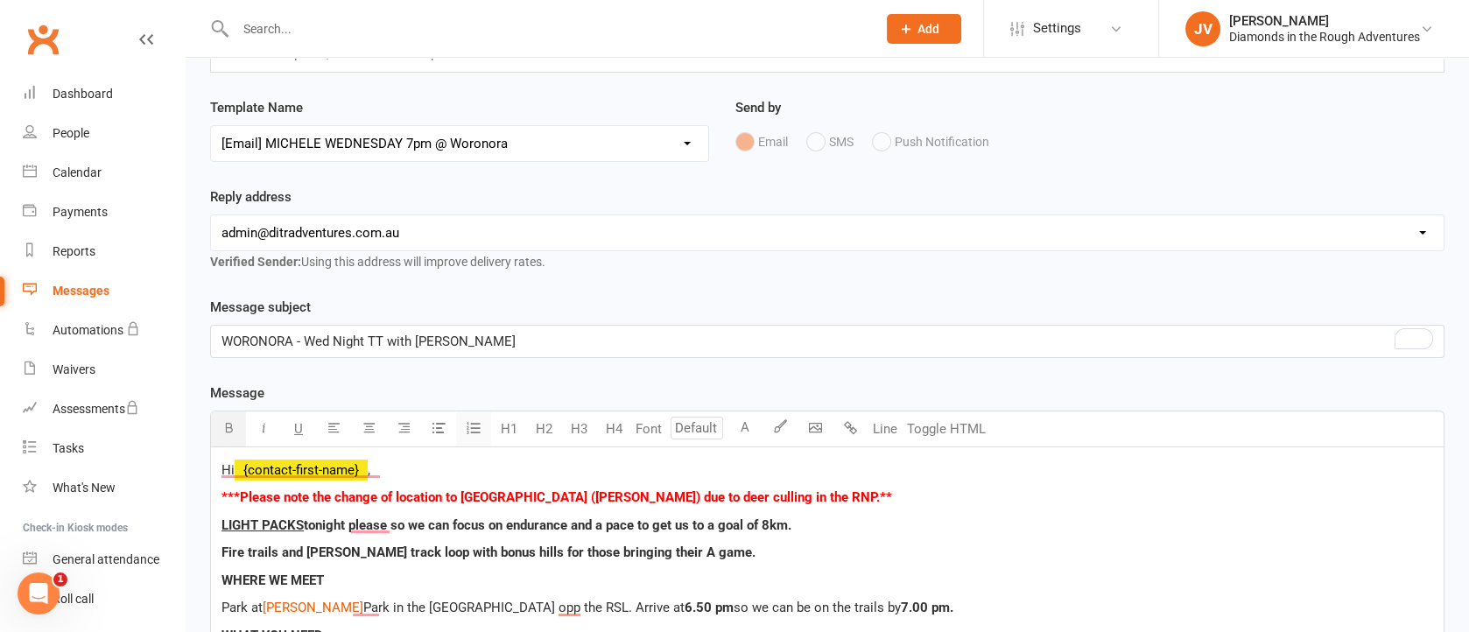
scroll to position [263, 0]
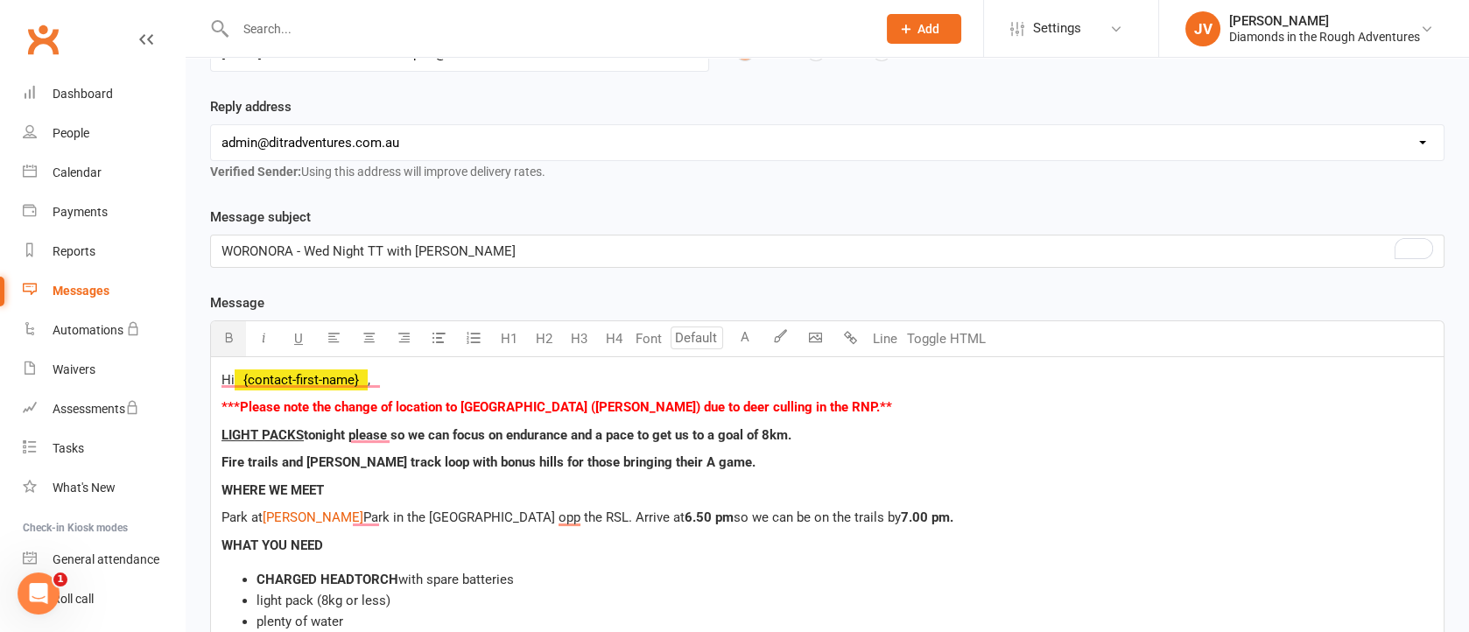
click at [631, 454] on span "Fire trails and [PERSON_NAME] track loop with bonus hills for those bringing th…" at bounding box center [488, 462] width 534 height 16
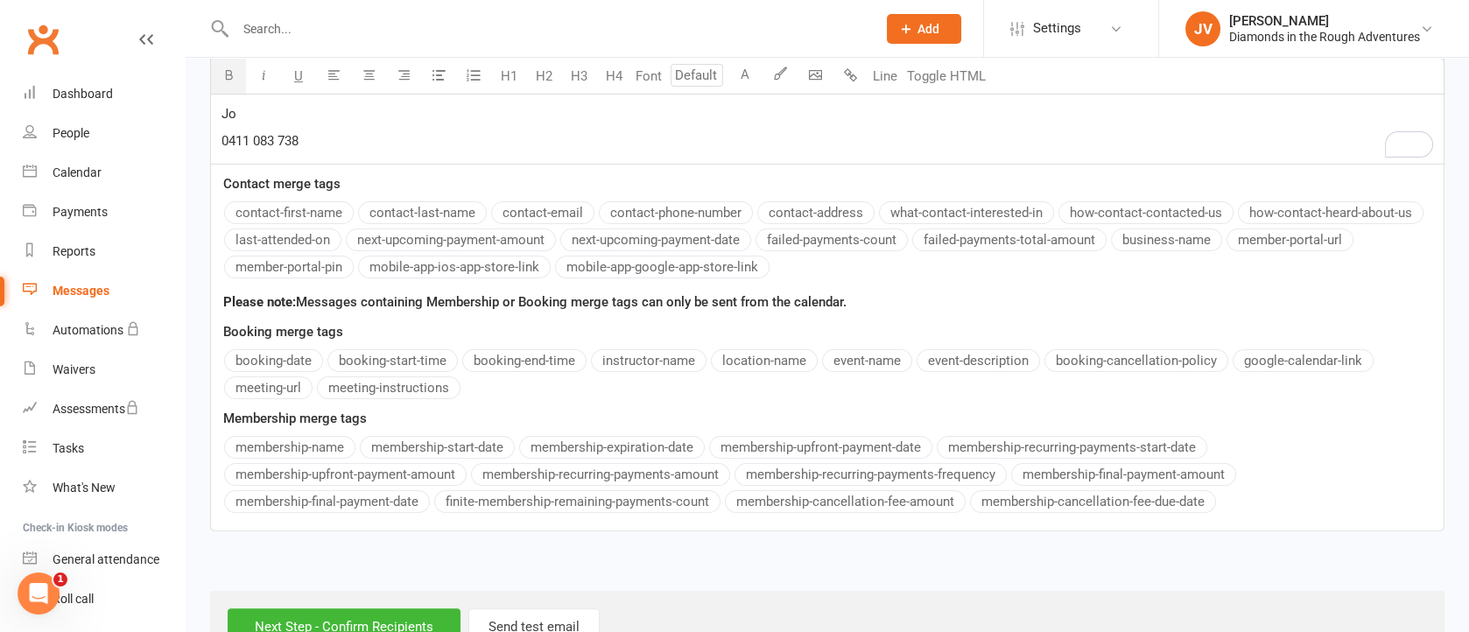
scroll to position [980, 0]
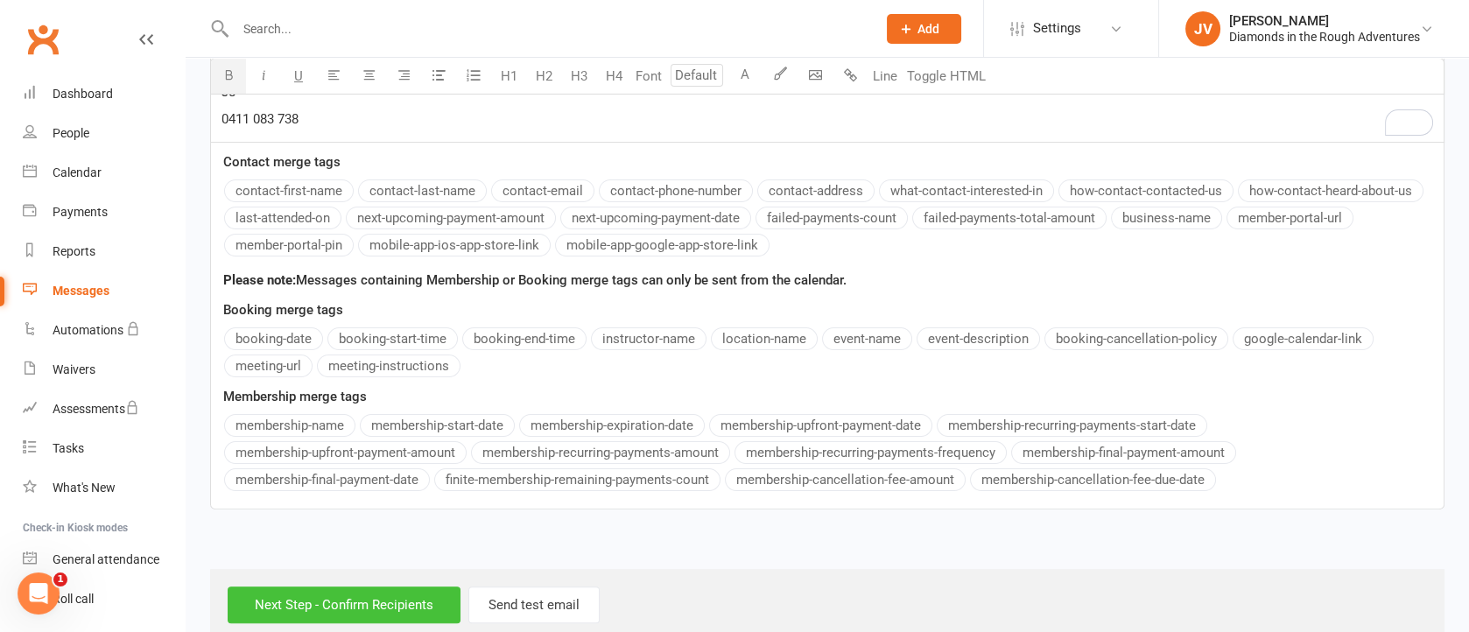
click at [367, 586] on input "Next Step - Confirm Recipients" at bounding box center [344, 604] width 233 height 37
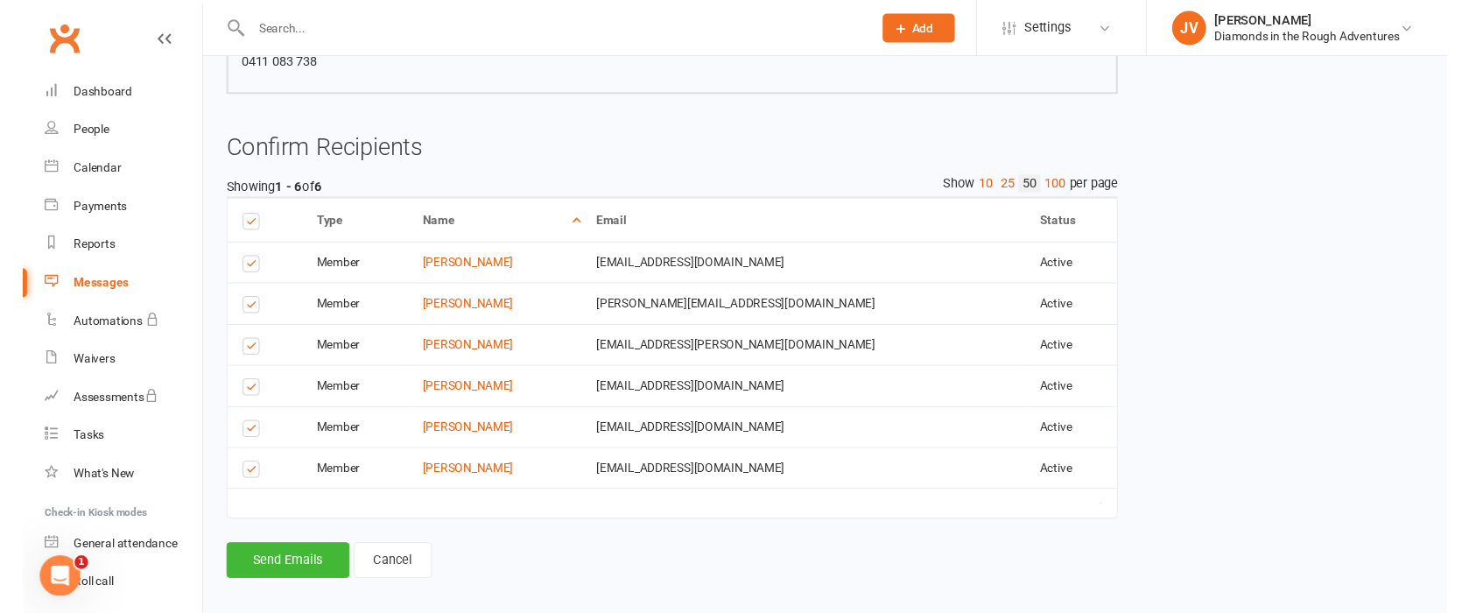
scroll to position [762, 0]
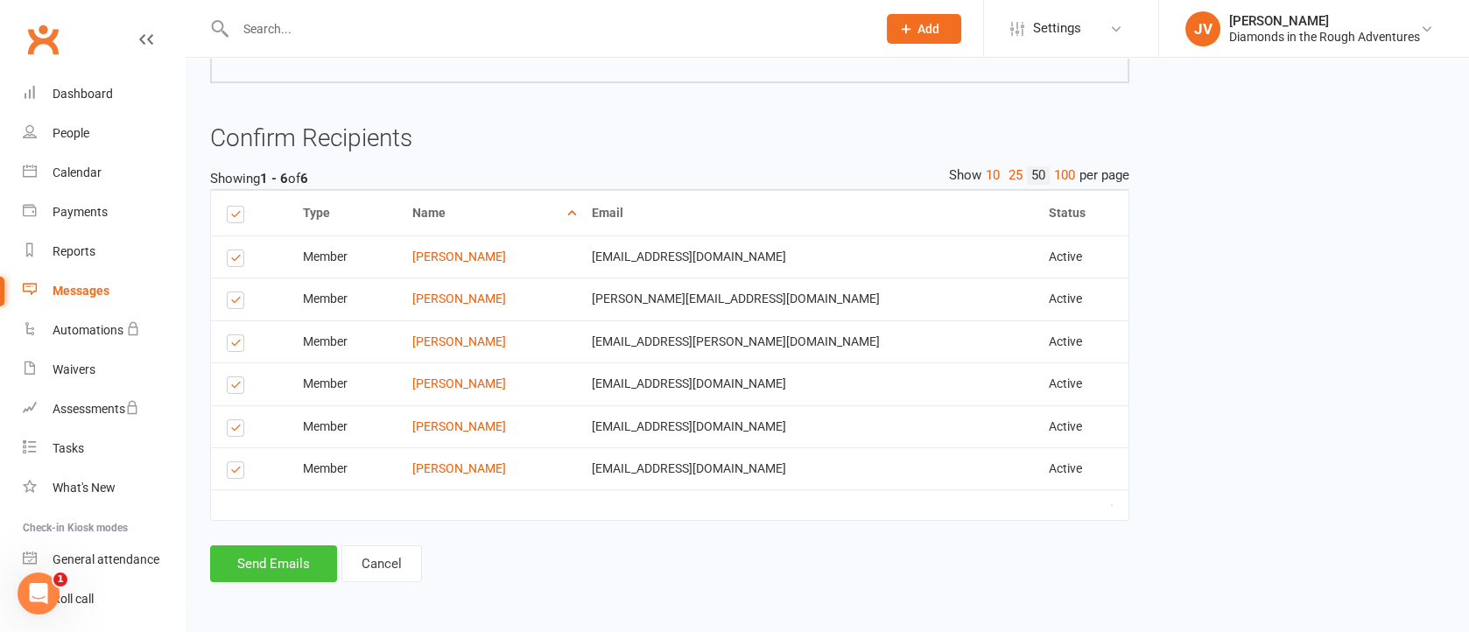
click at [283, 562] on button "Send Emails" at bounding box center [273, 563] width 127 height 37
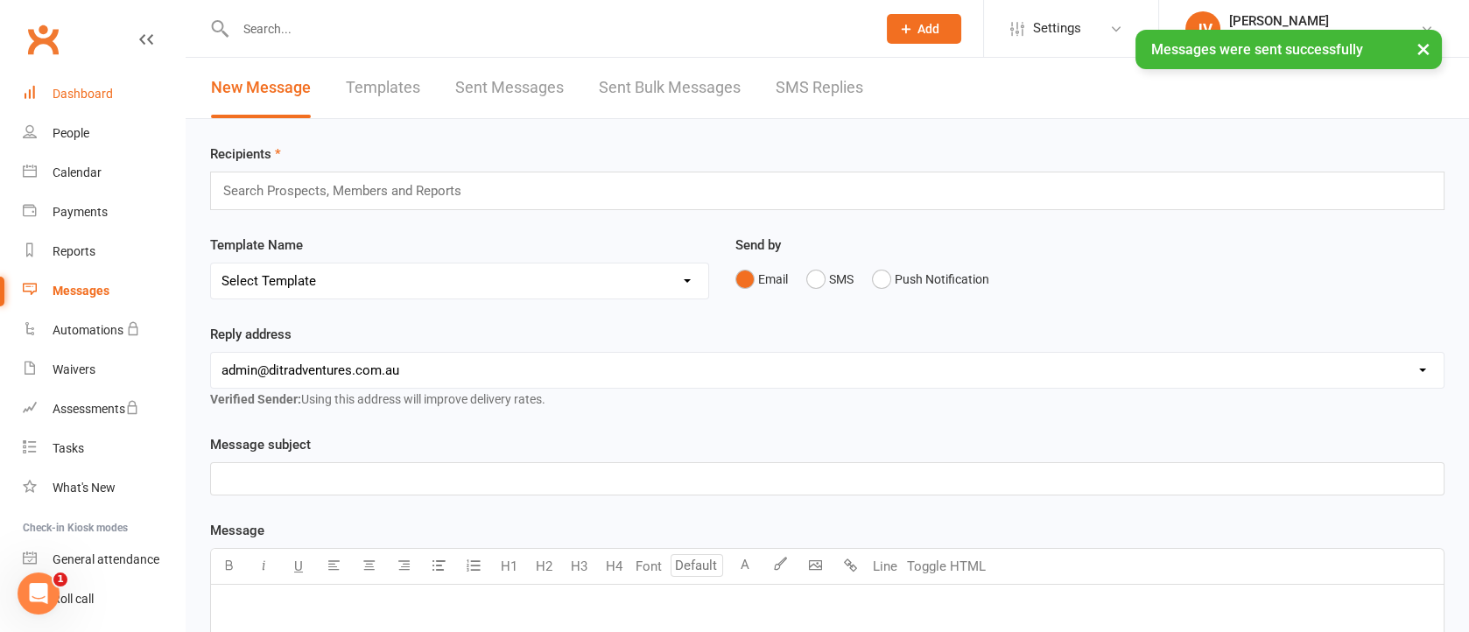
click at [81, 95] on div "Dashboard" at bounding box center [83, 94] width 60 height 14
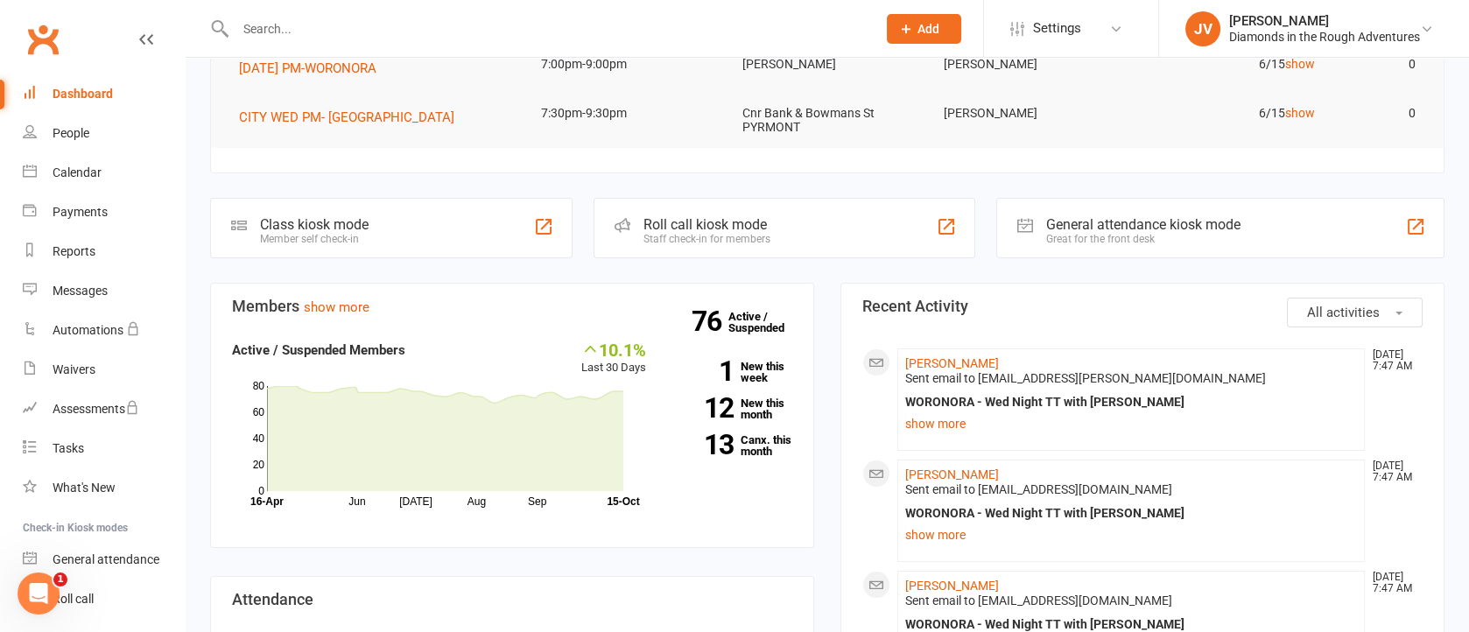
scroll to position [140, 0]
click at [921, 423] on link "show more" at bounding box center [1131, 424] width 452 height 25
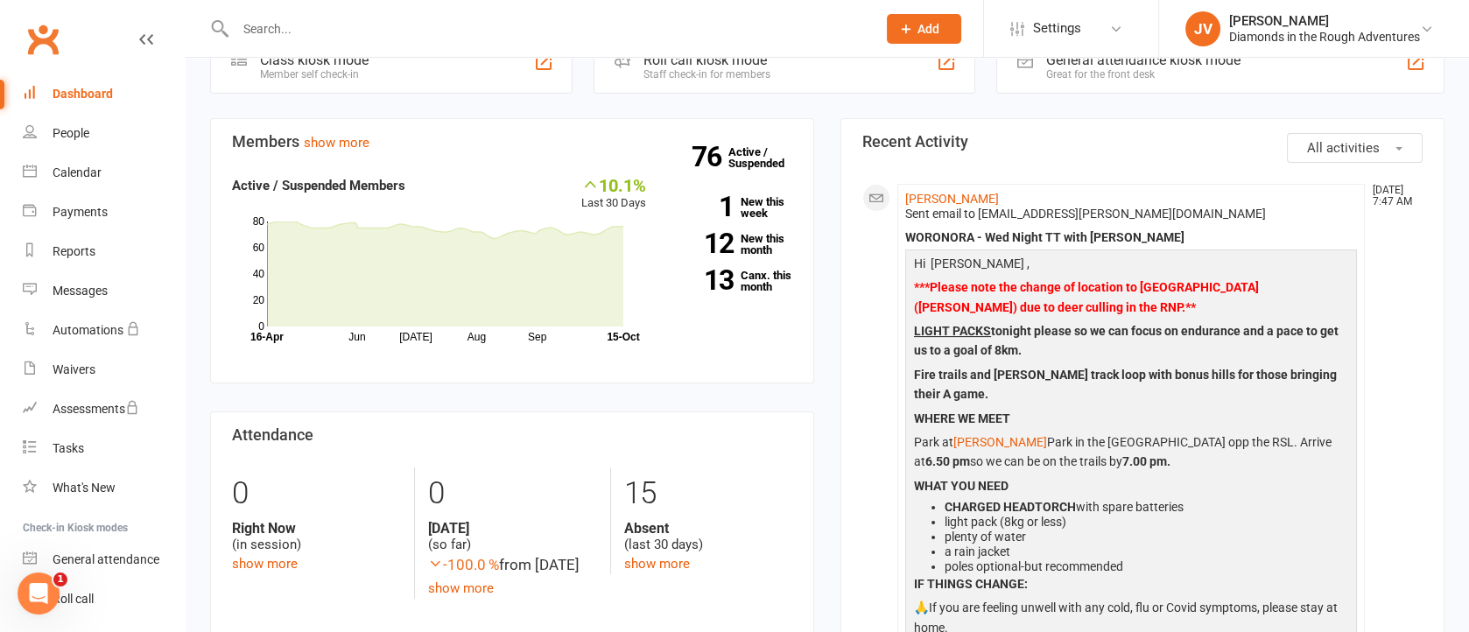
scroll to position [0, 0]
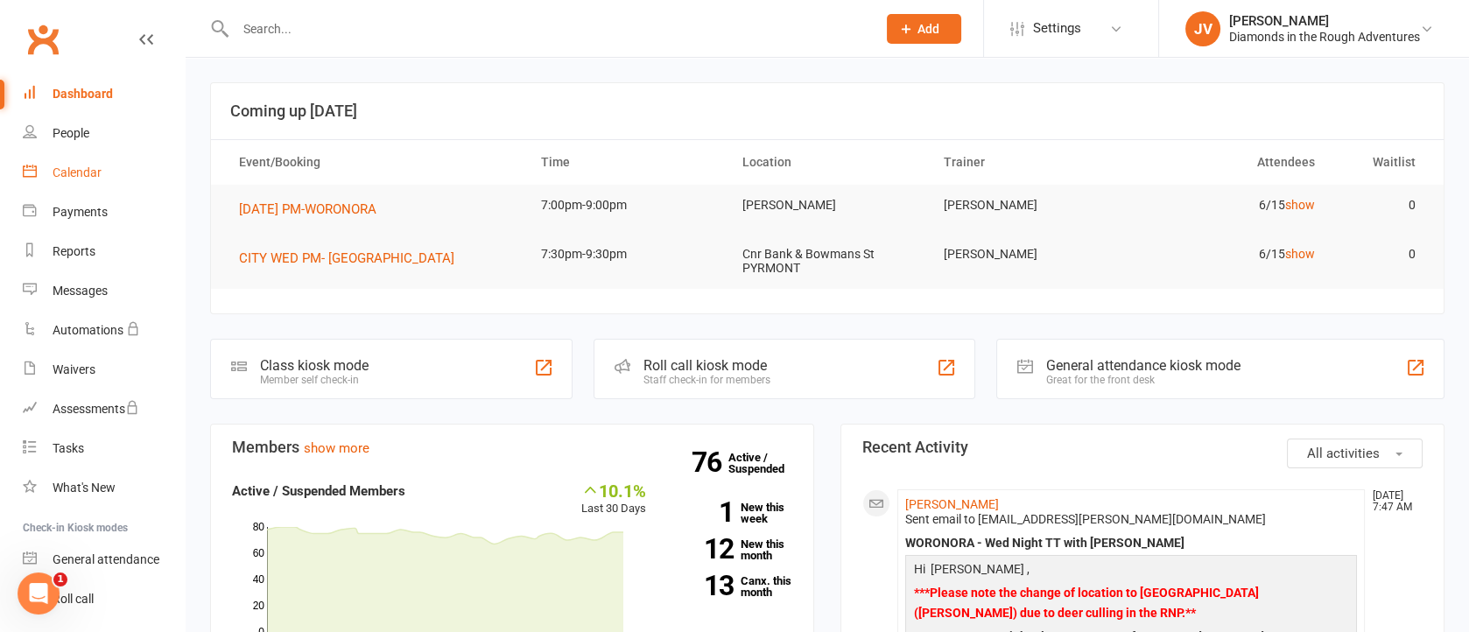
click at [95, 161] on link "Calendar" at bounding box center [104, 172] width 162 height 39
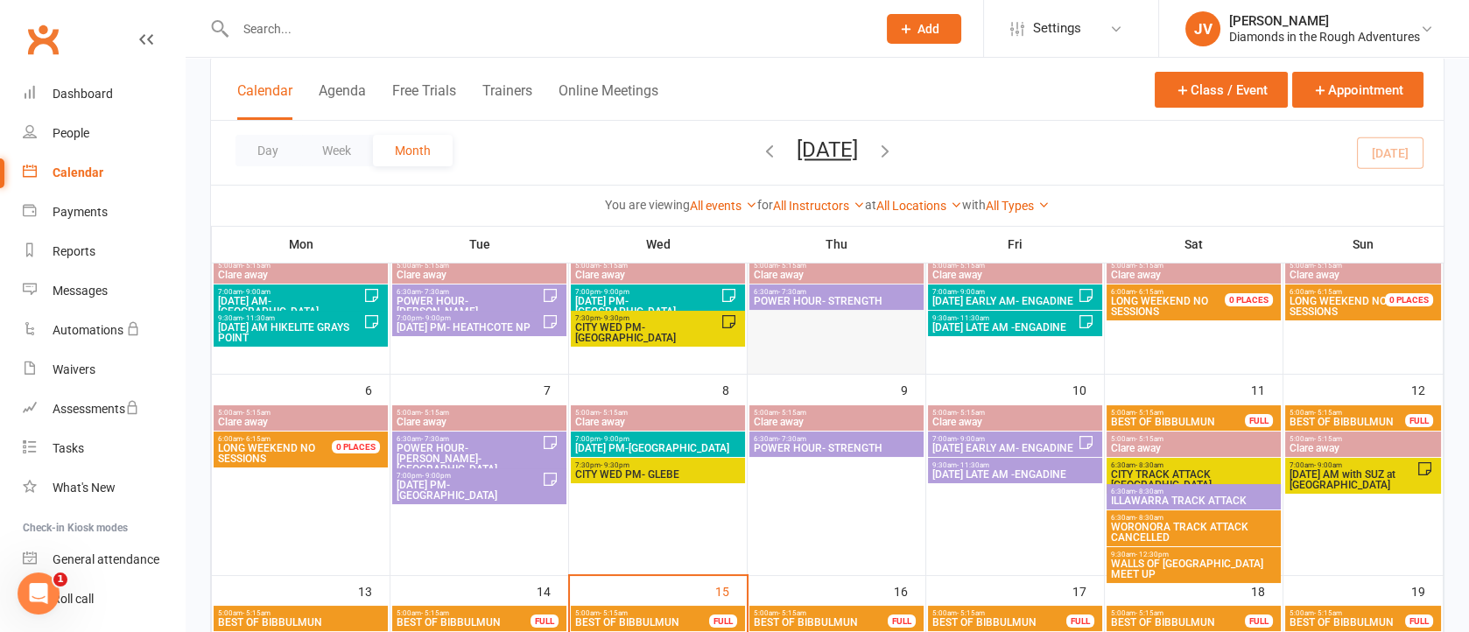
scroll to position [263, 0]
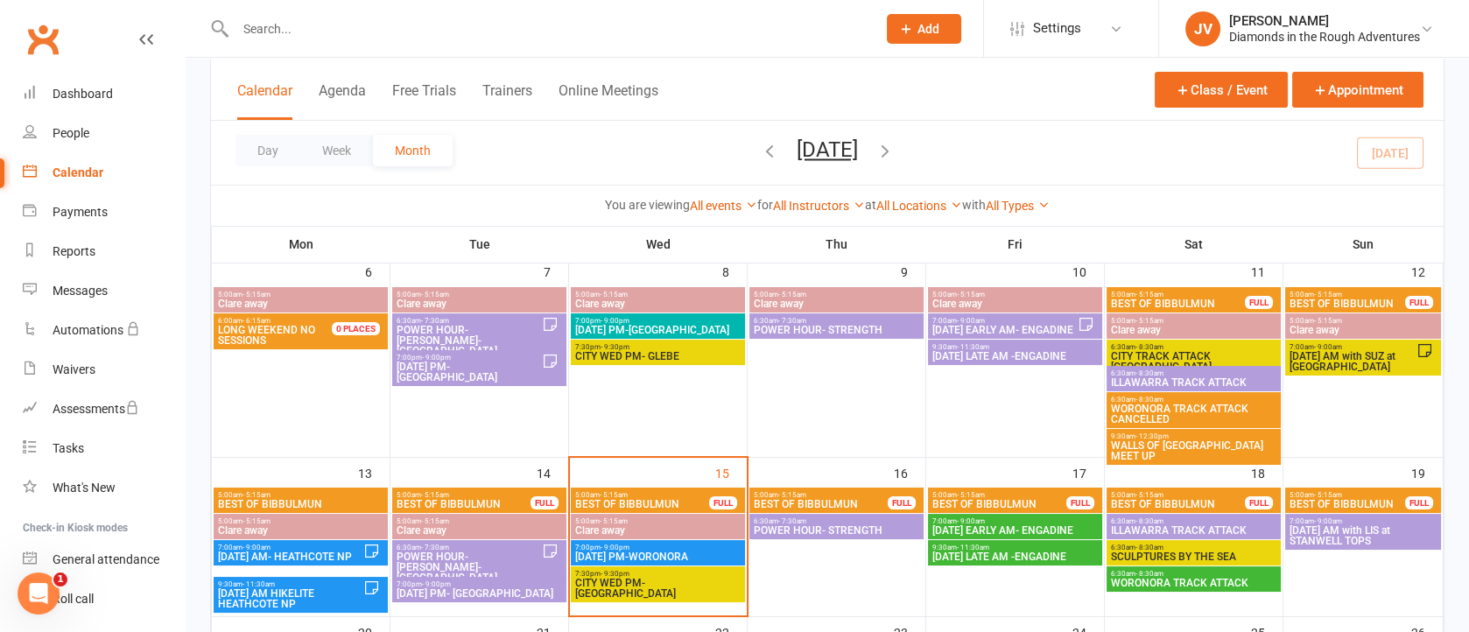
click at [846, 517] on span "6:30am - 7:30am" at bounding box center [836, 521] width 167 height 8
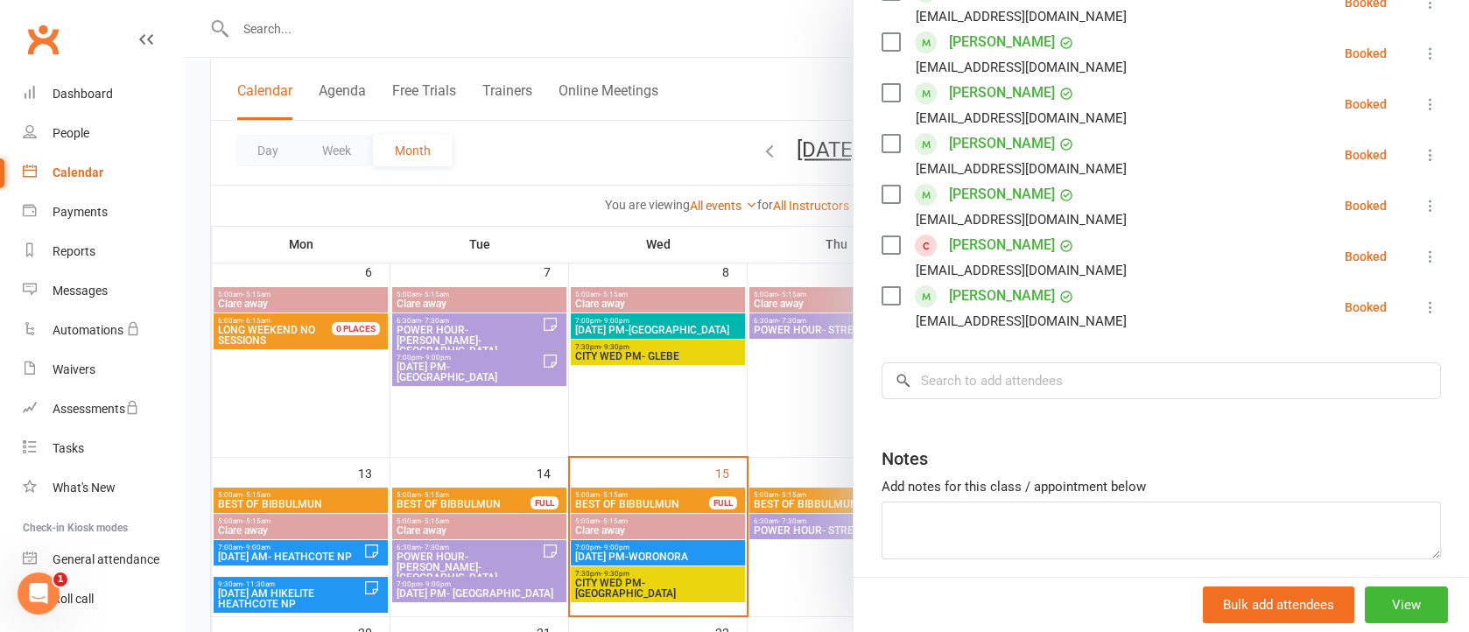
scroll to position [0, 0]
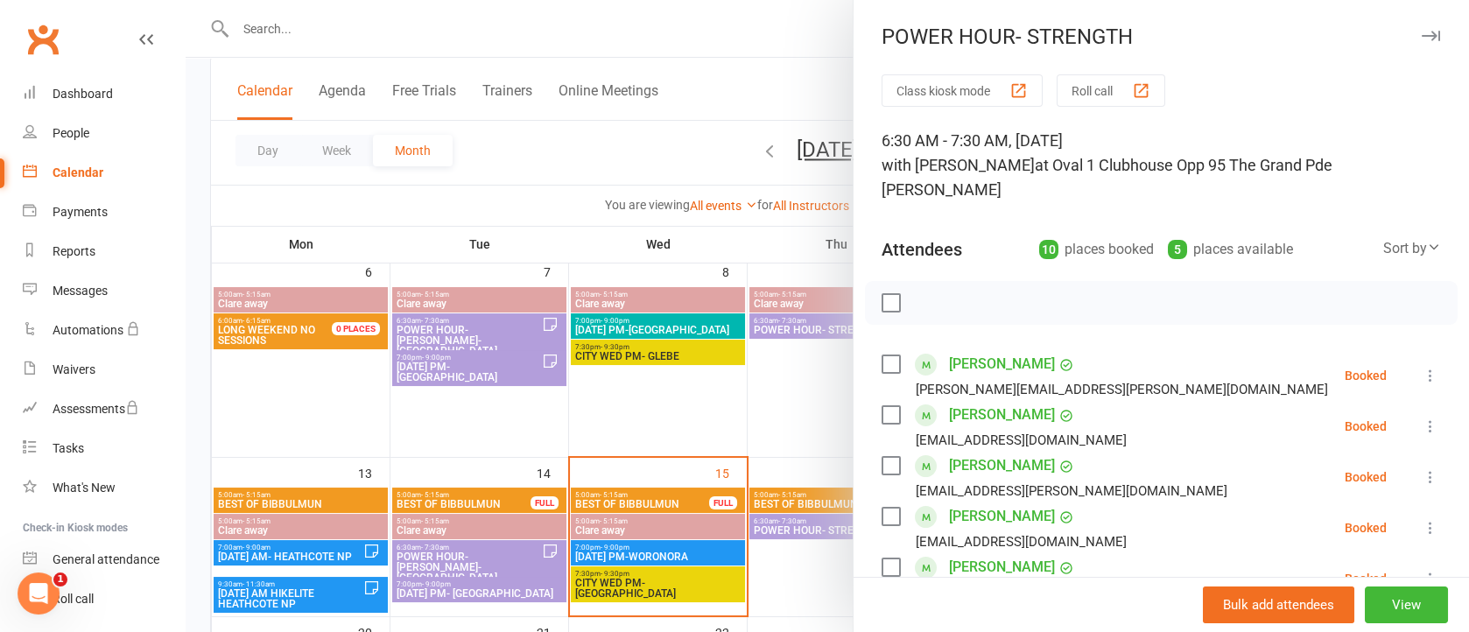
click at [1422, 34] on icon "button" at bounding box center [1431, 36] width 18 height 11
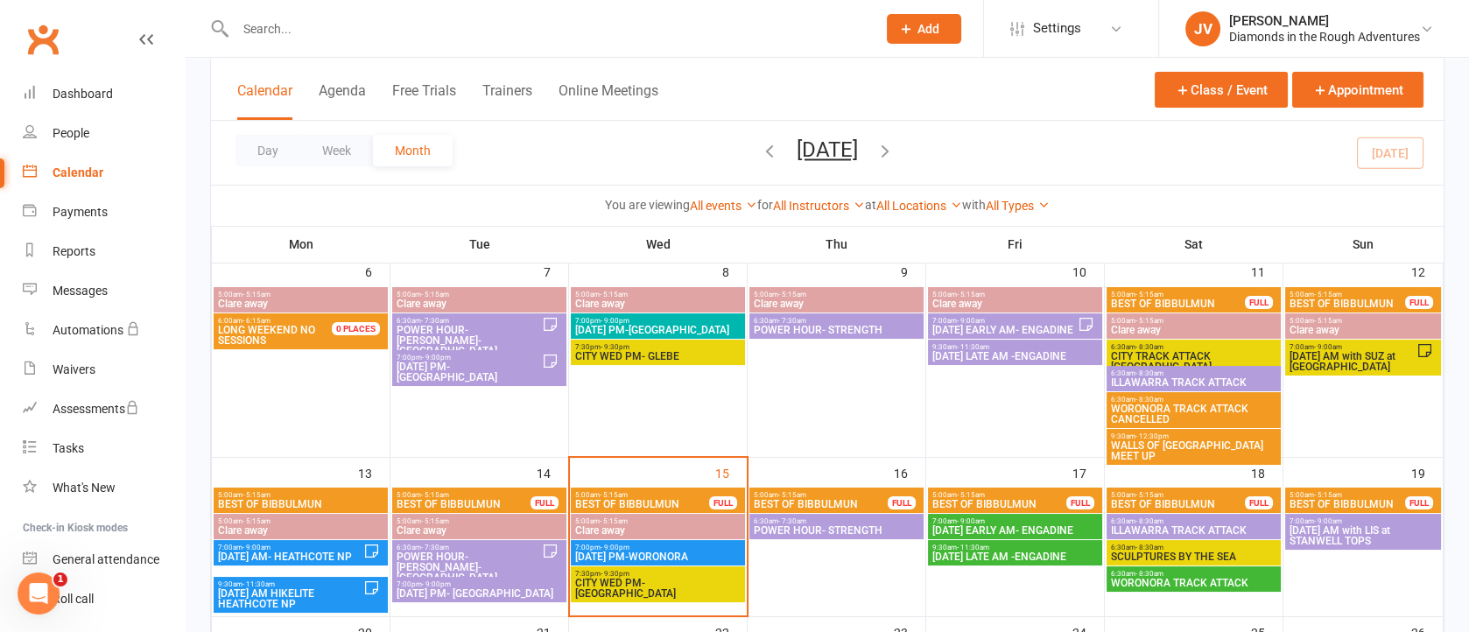
click at [1020, 525] on span "[DATE] EARLY AM- ENGADINE" at bounding box center [1014, 530] width 167 height 11
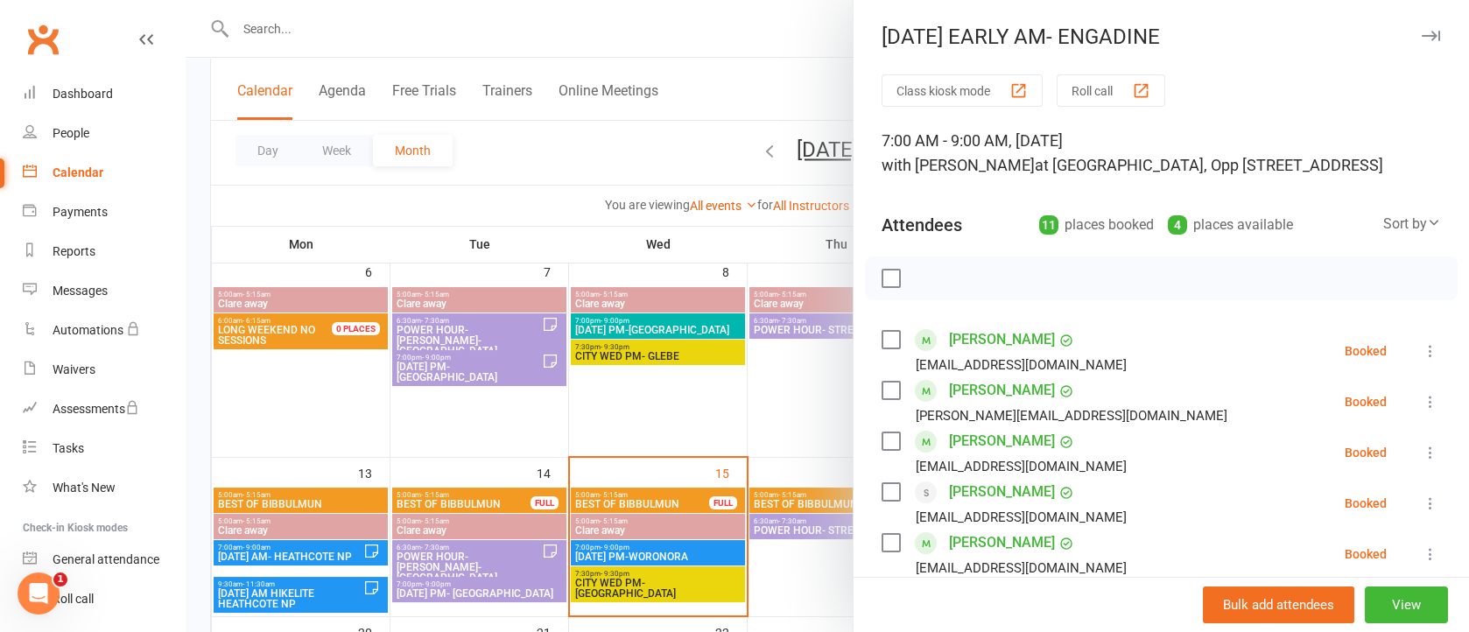
click at [1422, 39] on icon "button" at bounding box center [1431, 36] width 18 height 11
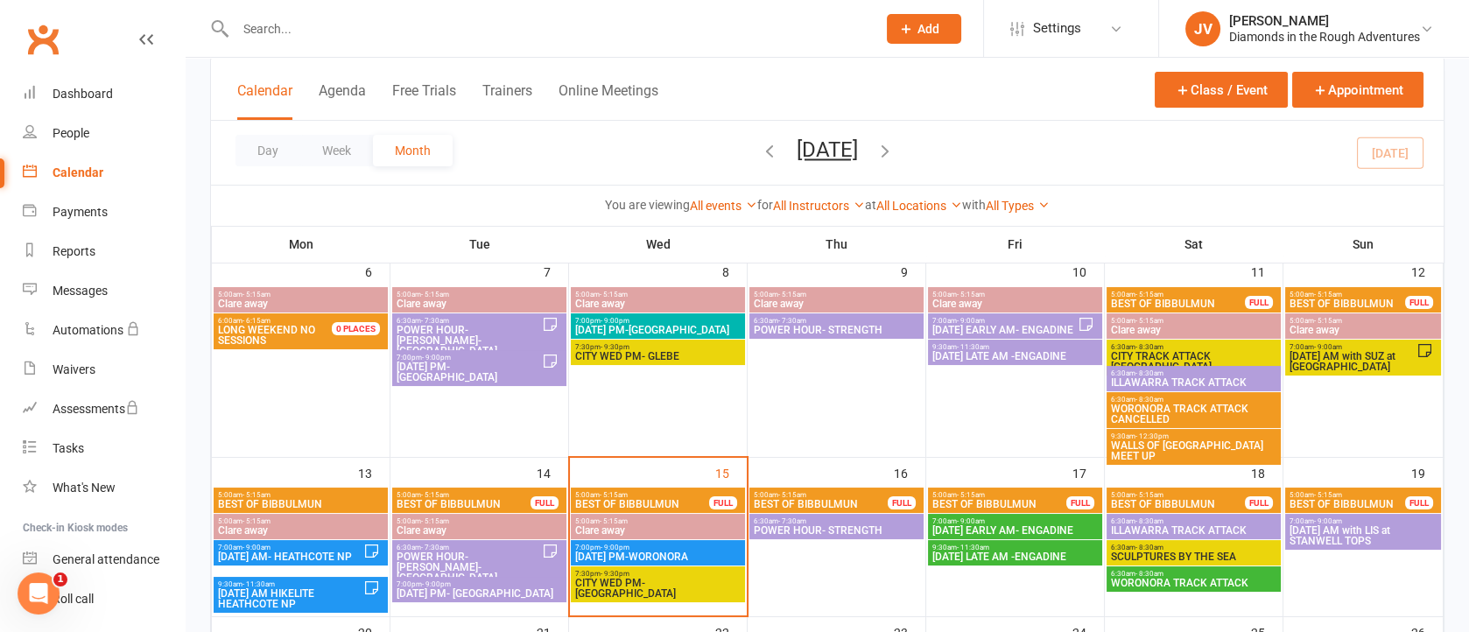
click at [1025, 551] on span "[DATE] LATE AM -ENGADINE" at bounding box center [1014, 556] width 167 height 11
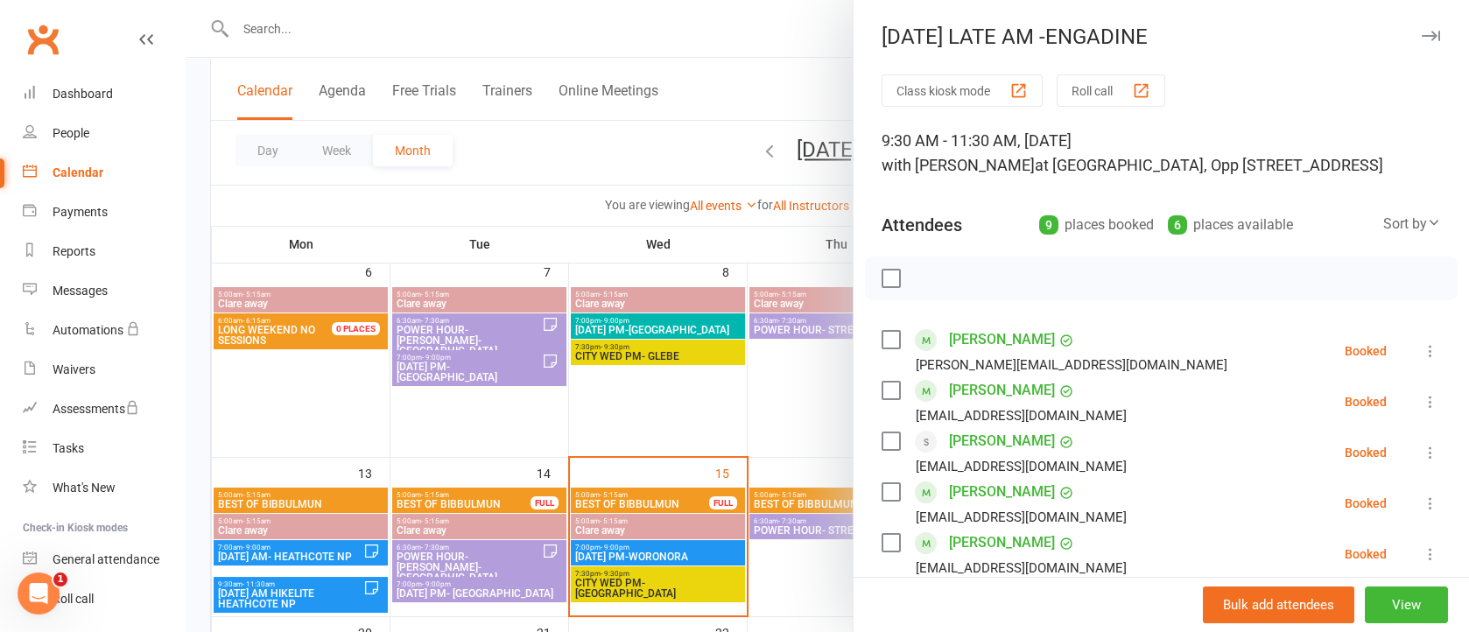
click at [1378, 32] on div "[DATE] LATE AM -ENGADINE" at bounding box center [1160, 37] width 615 height 25
drag, startPoint x: 1381, startPoint y: 30, endPoint x: 1375, endPoint y: 78, distance: 48.5
click at [1420, 32] on button "button" at bounding box center [1430, 35] width 21 height 21
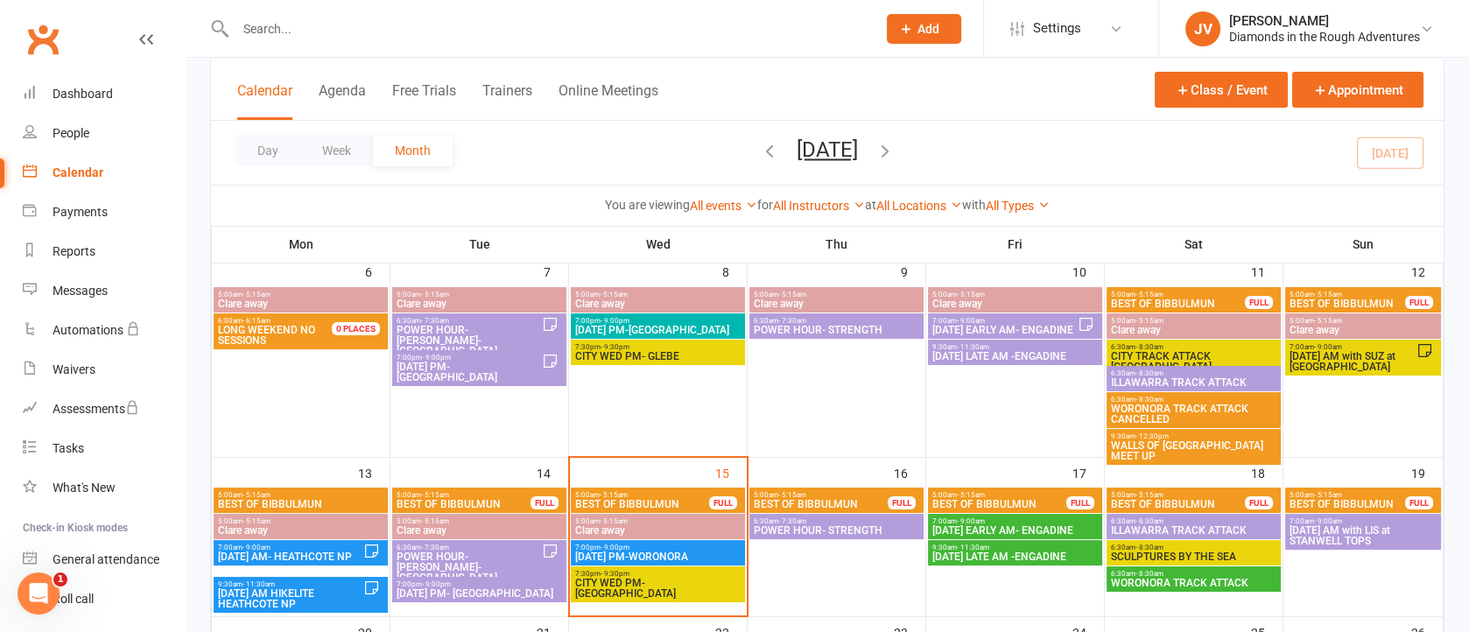
click at [1180, 526] on span "ILLAWARRA TRACK ATTACK" at bounding box center [1193, 530] width 167 height 11
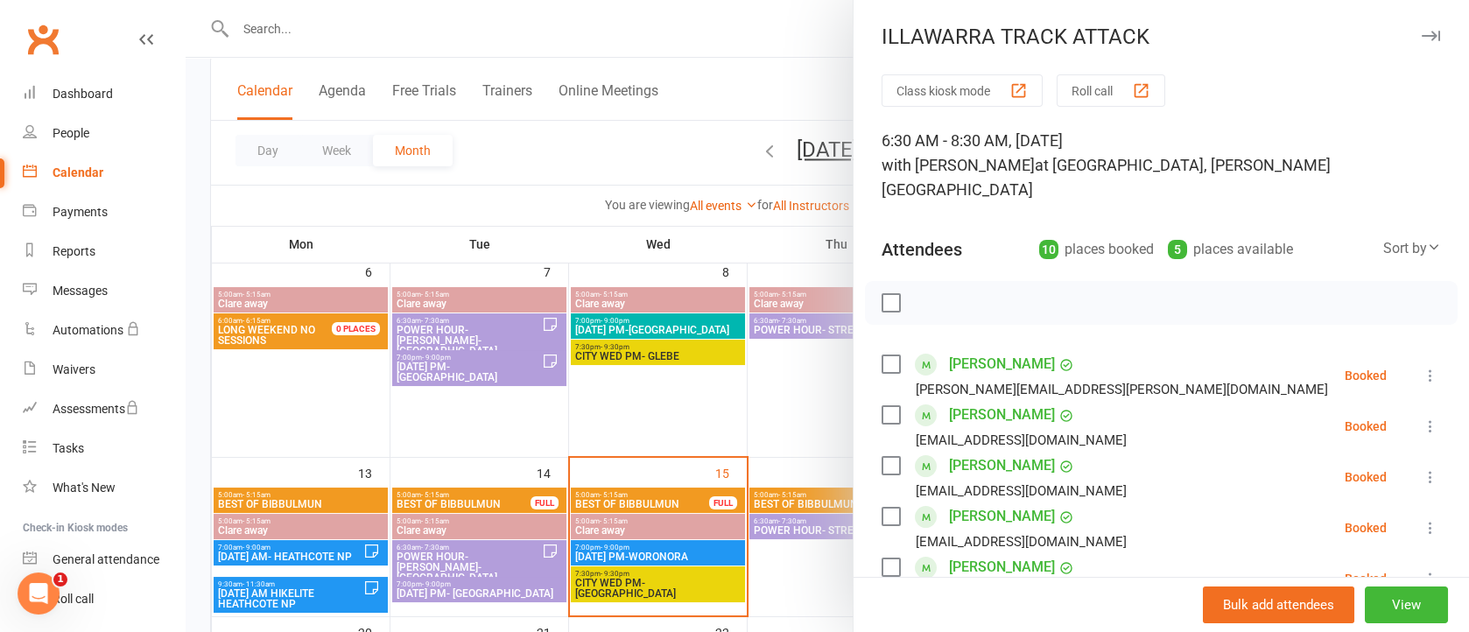
click at [1422, 32] on icon "button" at bounding box center [1431, 36] width 18 height 11
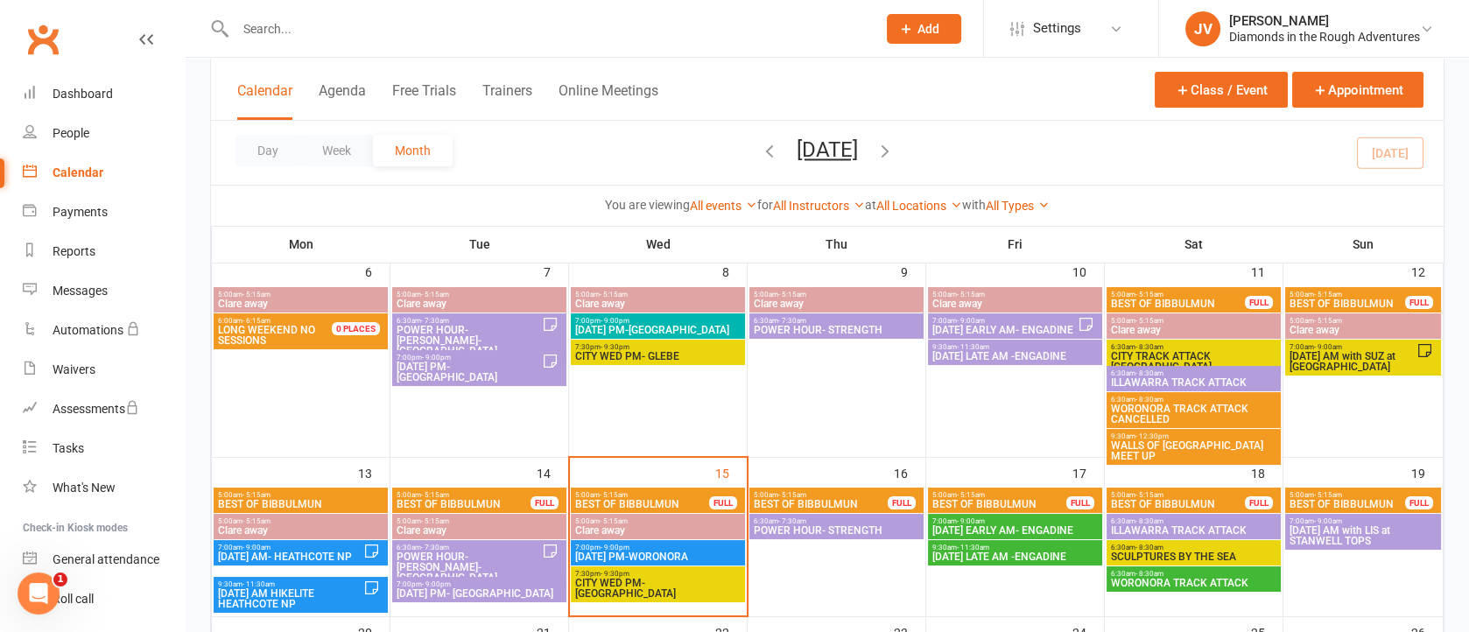
click at [1161, 549] on span "- 8:30am" at bounding box center [1149, 548] width 28 height 8
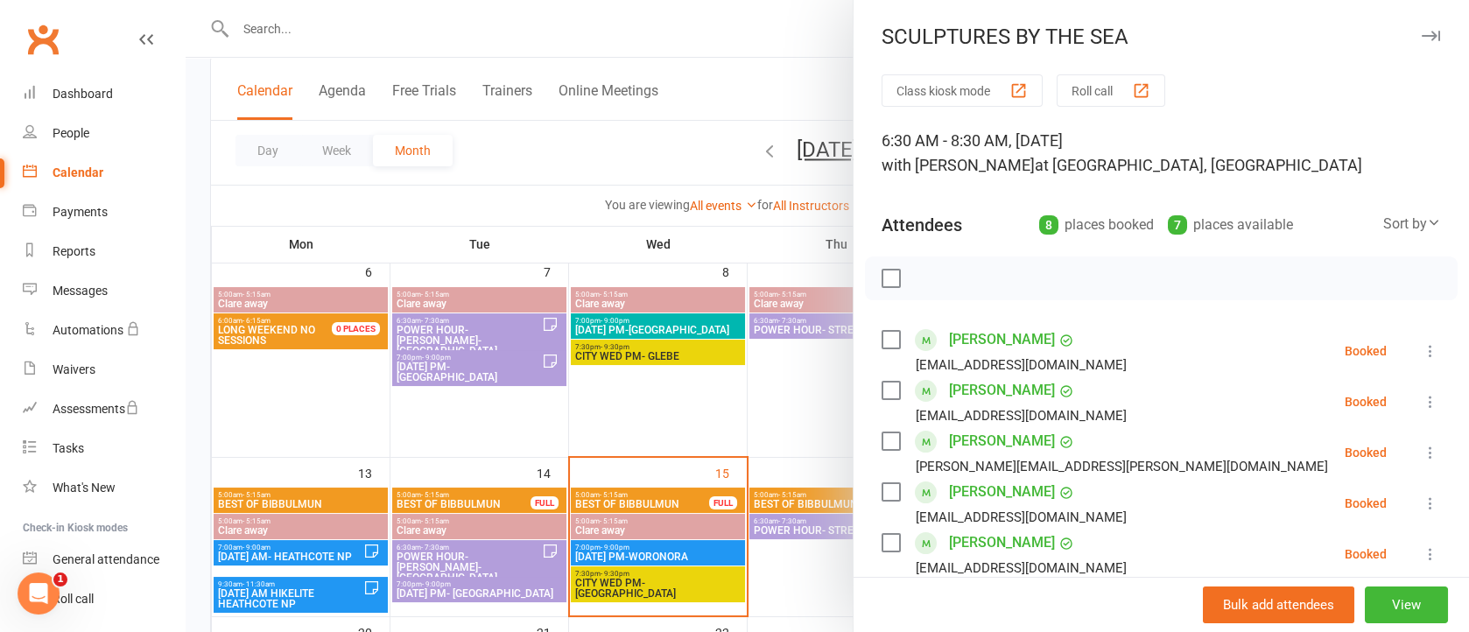
click at [1422, 32] on icon "button" at bounding box center [1431, 36] width 18 height 11
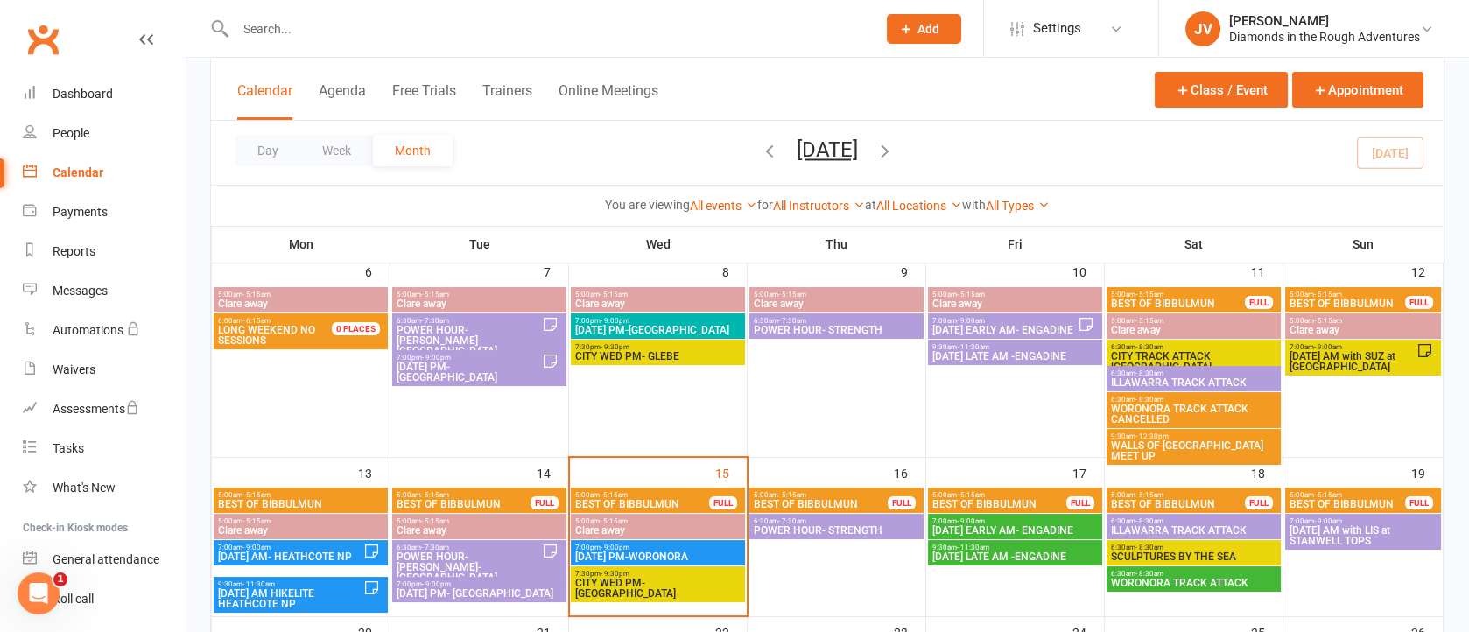
click at [1164, 580] on span "WORONORA TRACK ATTACK" at bounding box center [1193, 583] width 167 height 11
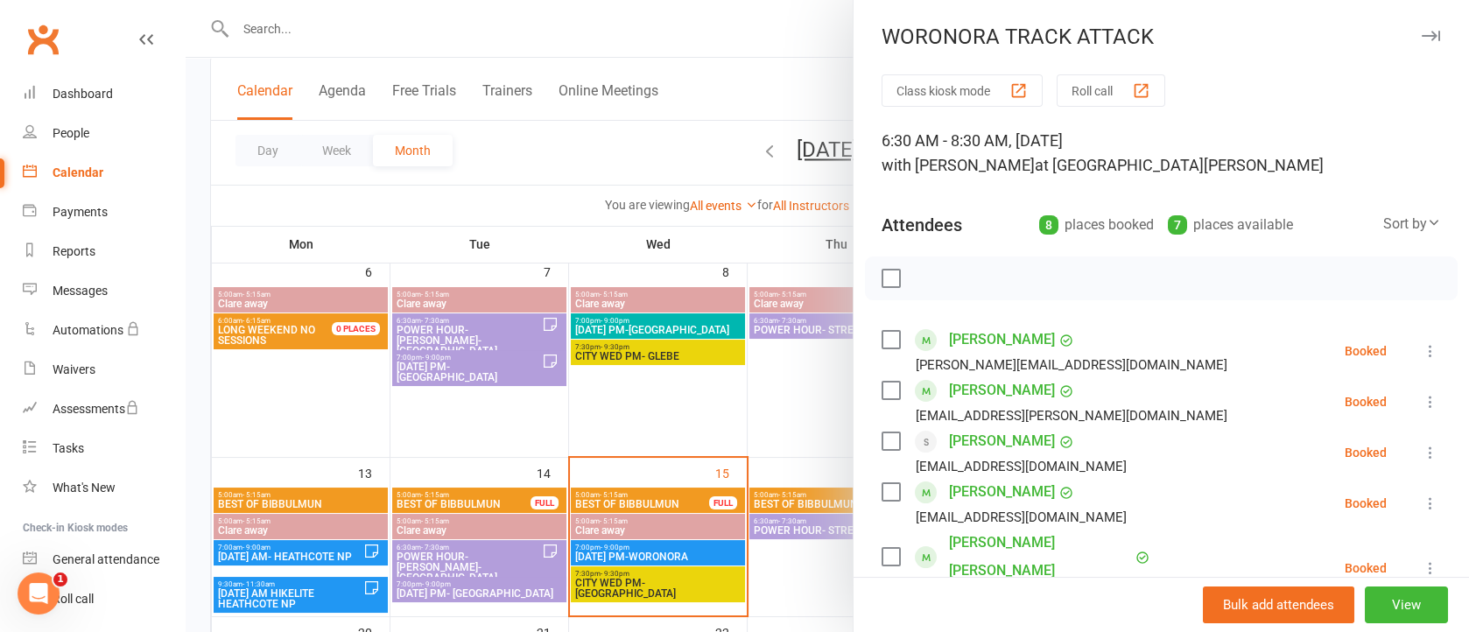
click at [1422, 37] on icon "button" at bounding box center [1431, 36] width 18 height 11
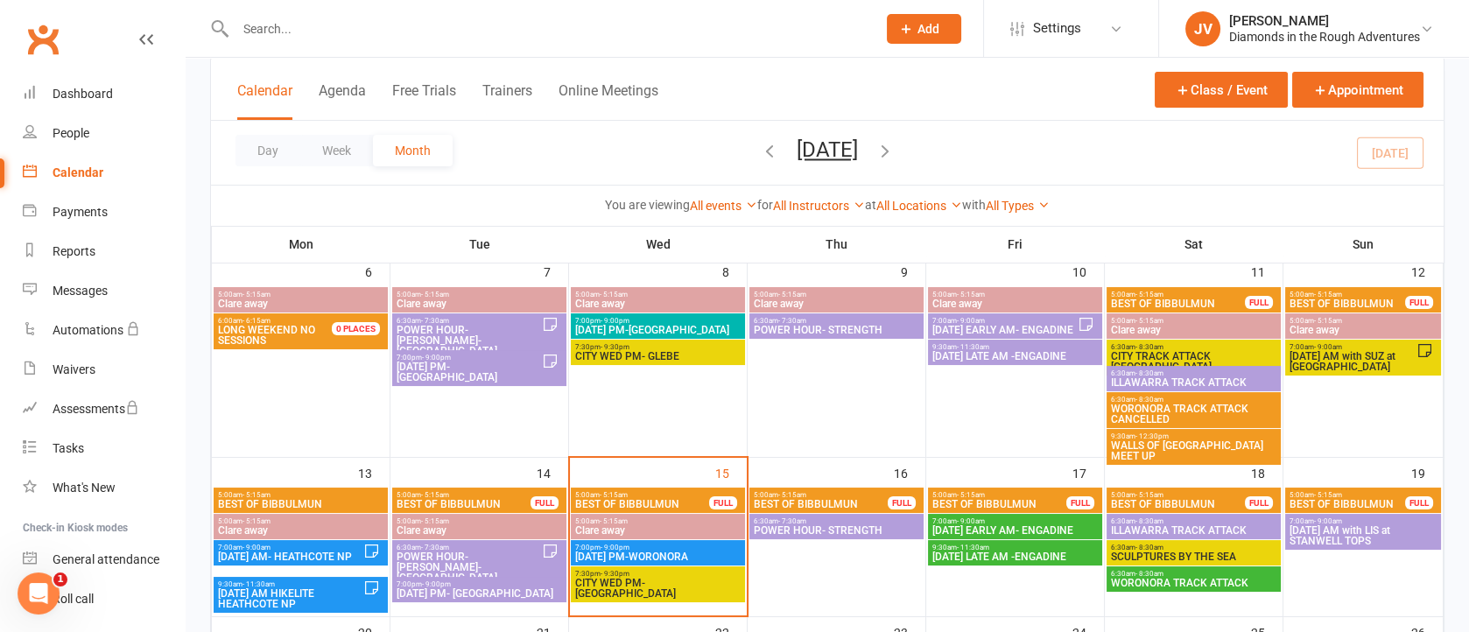
click at [1352, 537] on span "[DATE] AM with LIS at STANWELL TOPS" at bounding box center [1363, 535] width 149 height 21
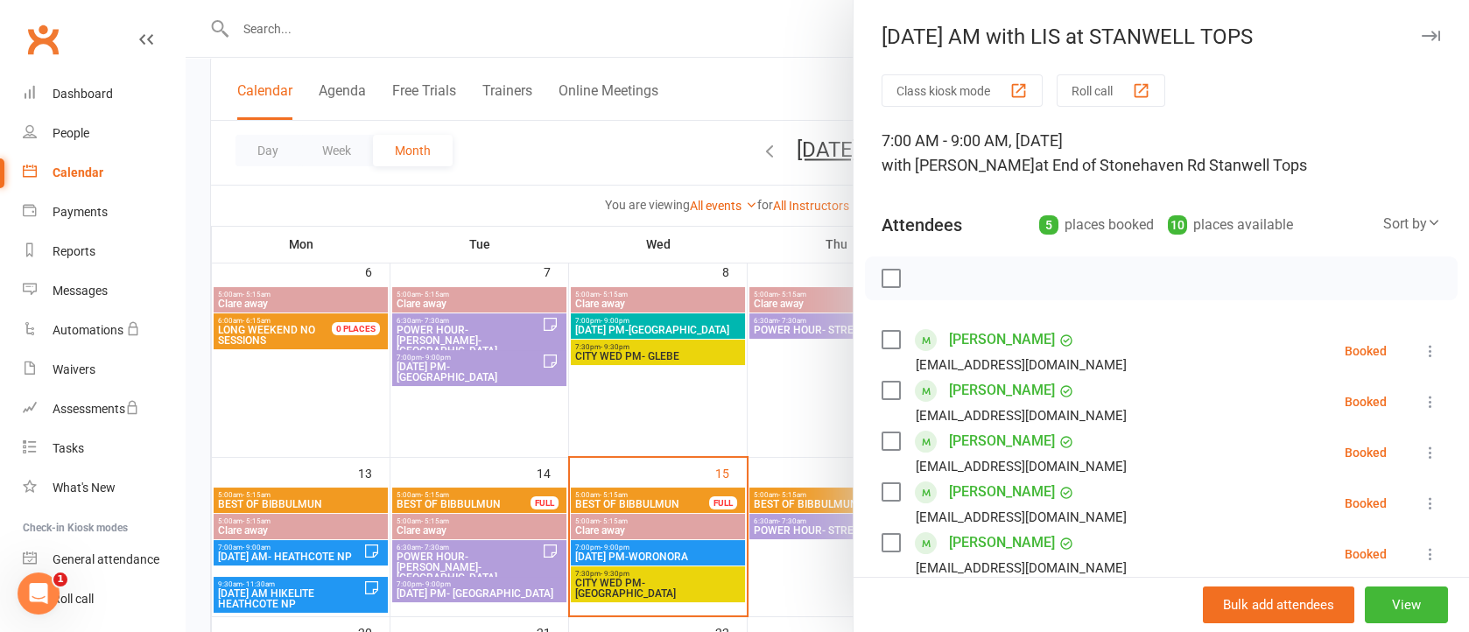
click at [1422, 35] on icon "button" at bounding box center [1431, 36] width 18 height 11
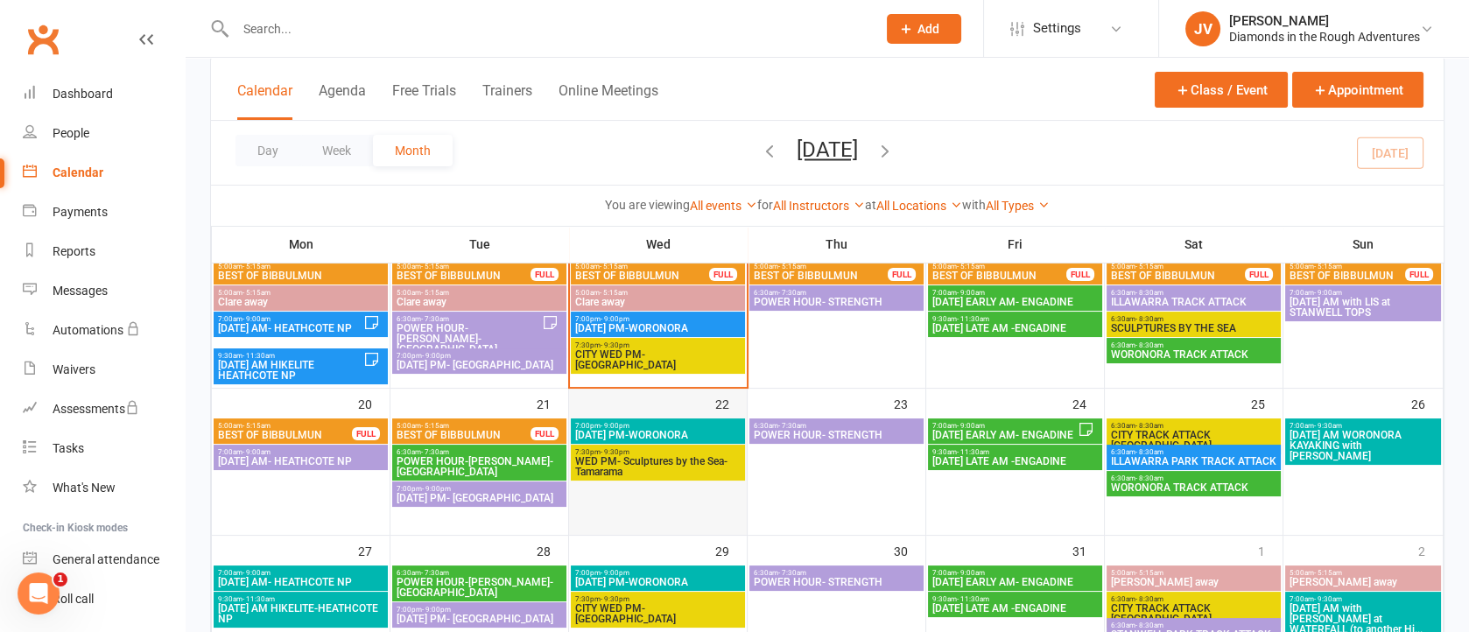
scroll to position [525, 0]
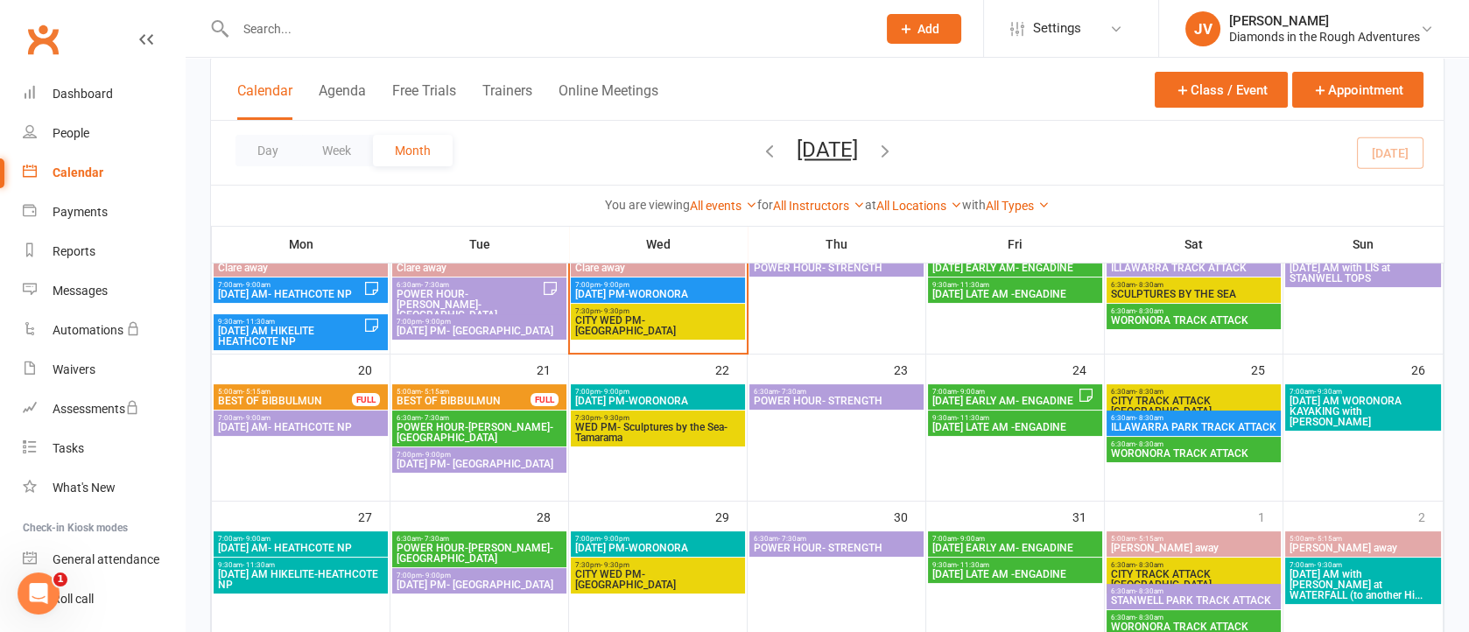
click at [336, 423] on span "[DATE] AM- HEATHCOTE NP" at bounding box center [300, 427] width 167 height 11
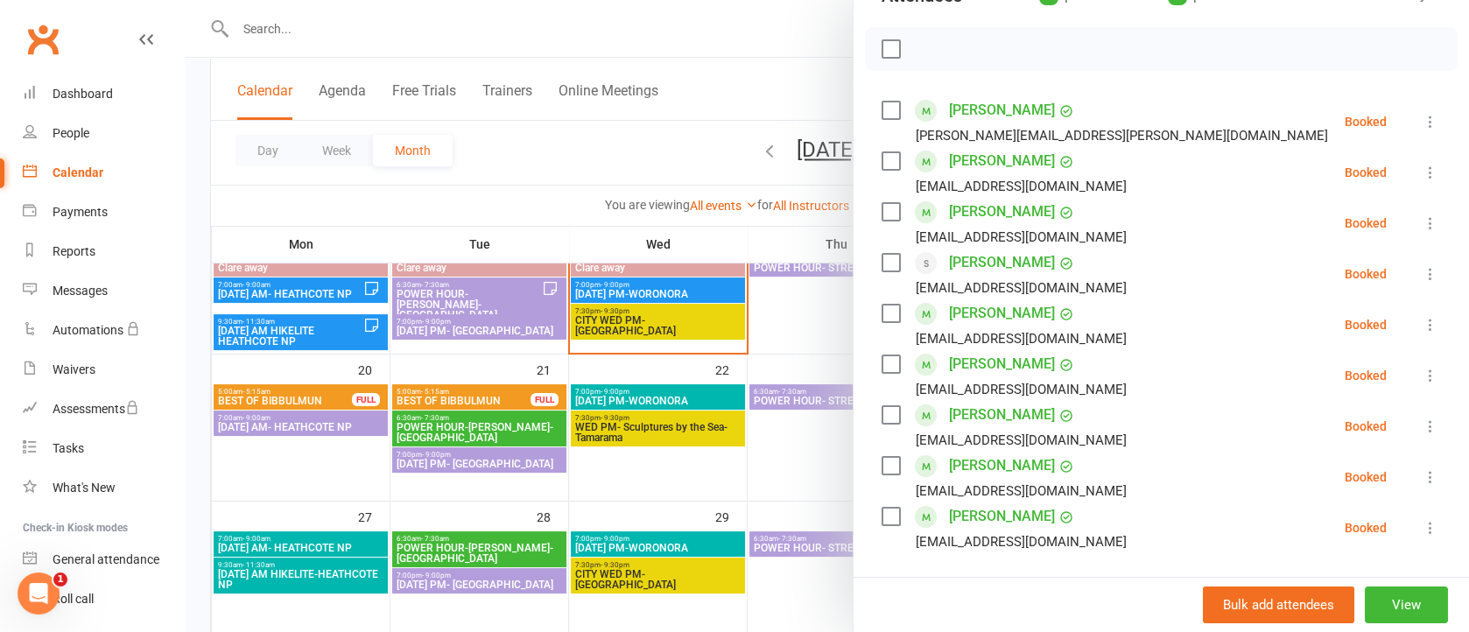
scroll to position [263, 0]
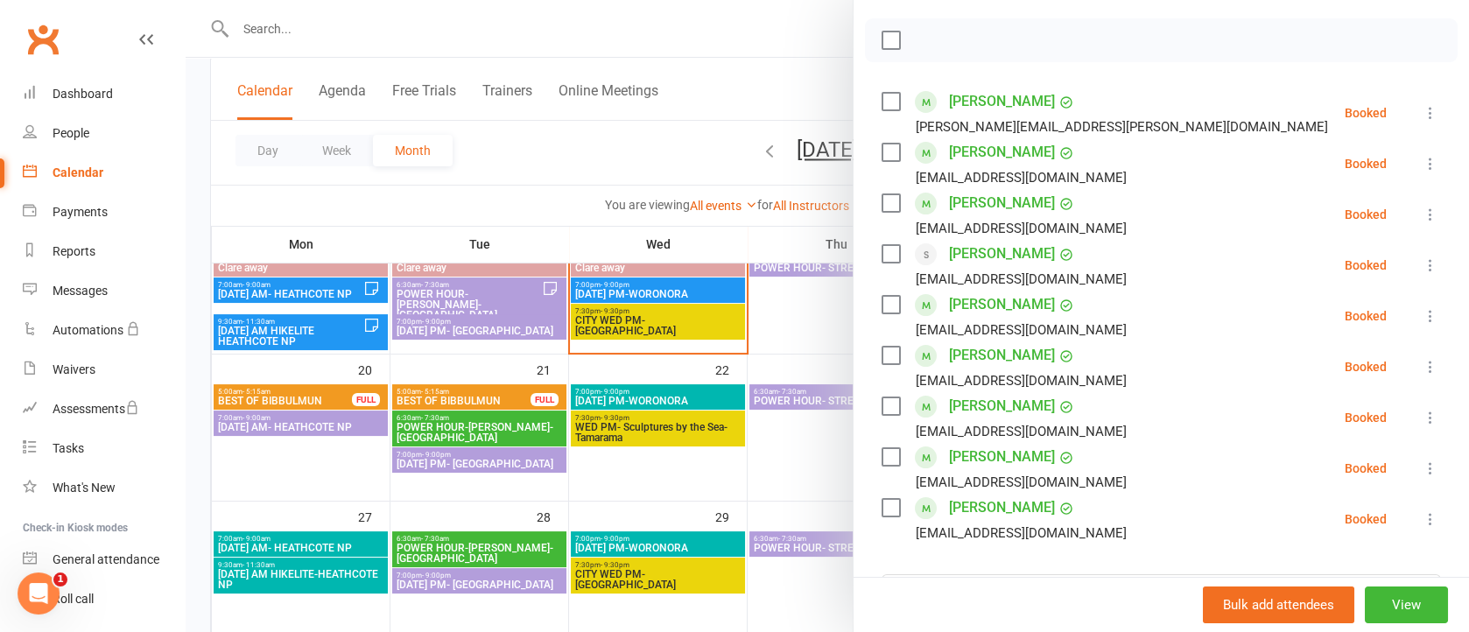
click at [713, 80] on div at bounding box center [827, 316] width 1283 height 632
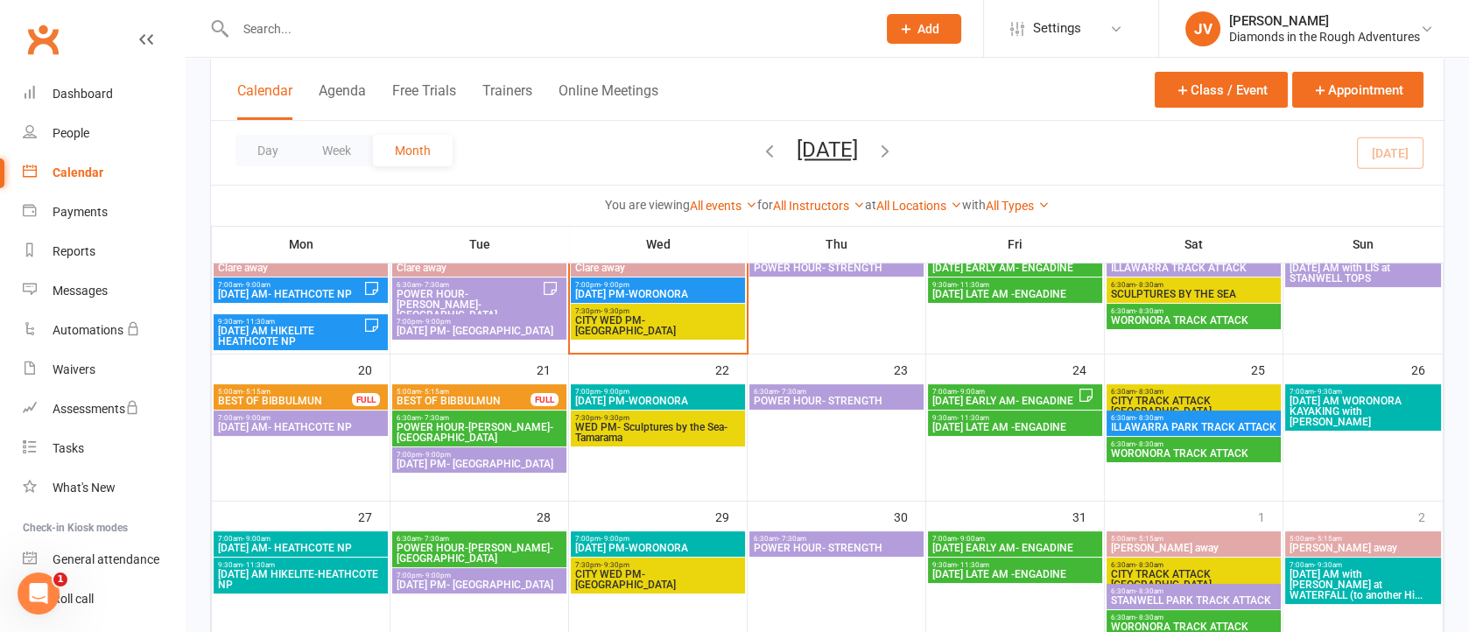
click at [1173, 423] on span "ILLAWARRA PARK TRACK ATTACK" at bounding box center [1193, 427] width 167 height 11
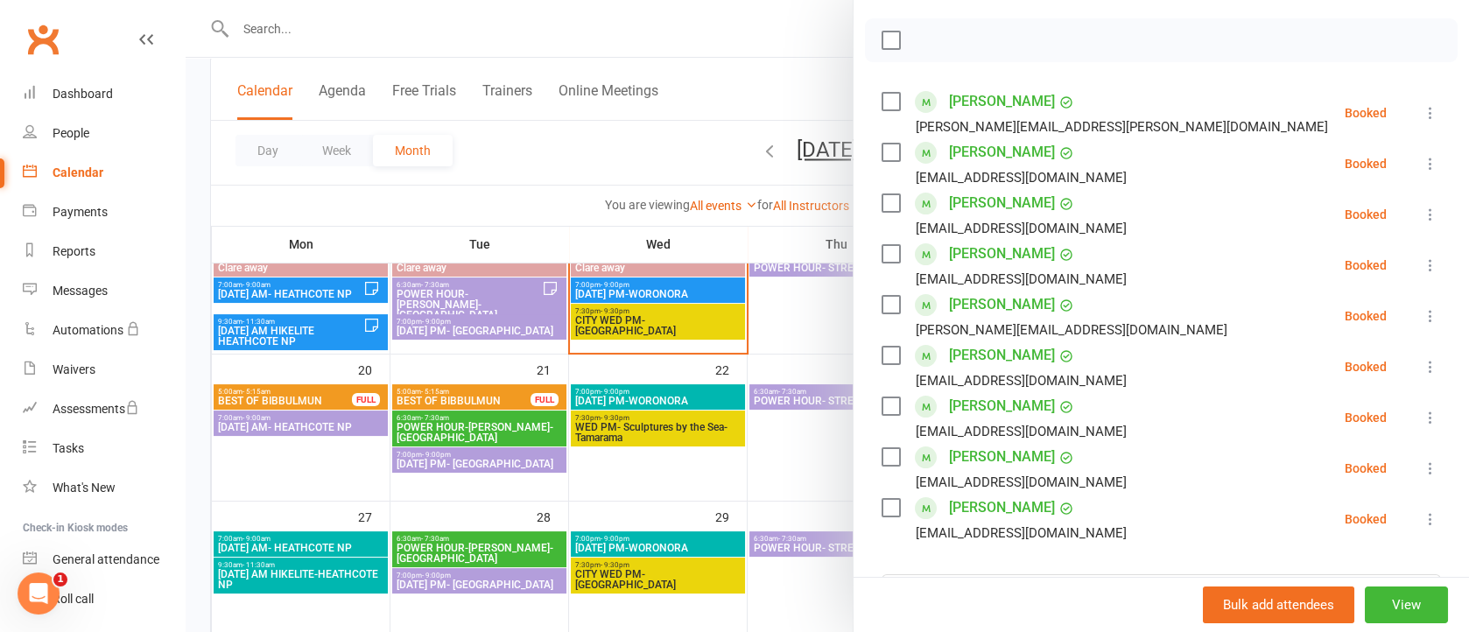
scroll to position [0, 0]
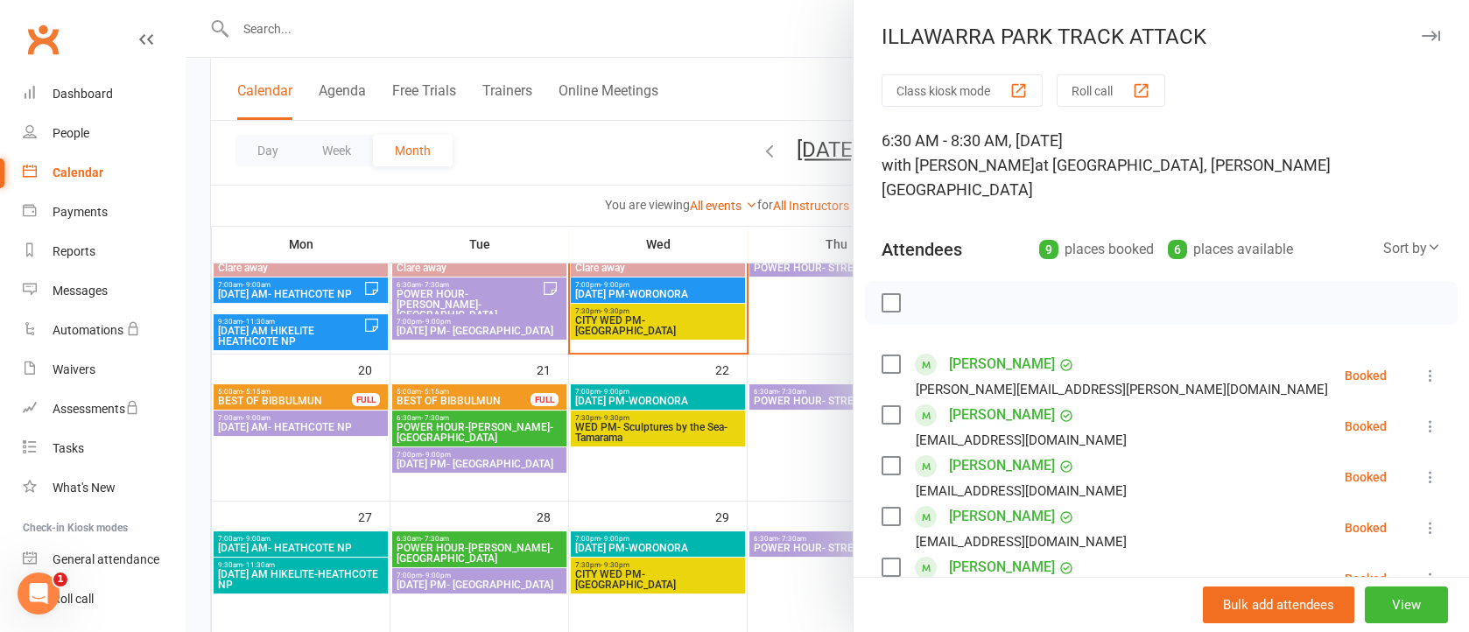
click at [1420, 25] on button "button" at bounding box center [1430, 35] width 21 height 21
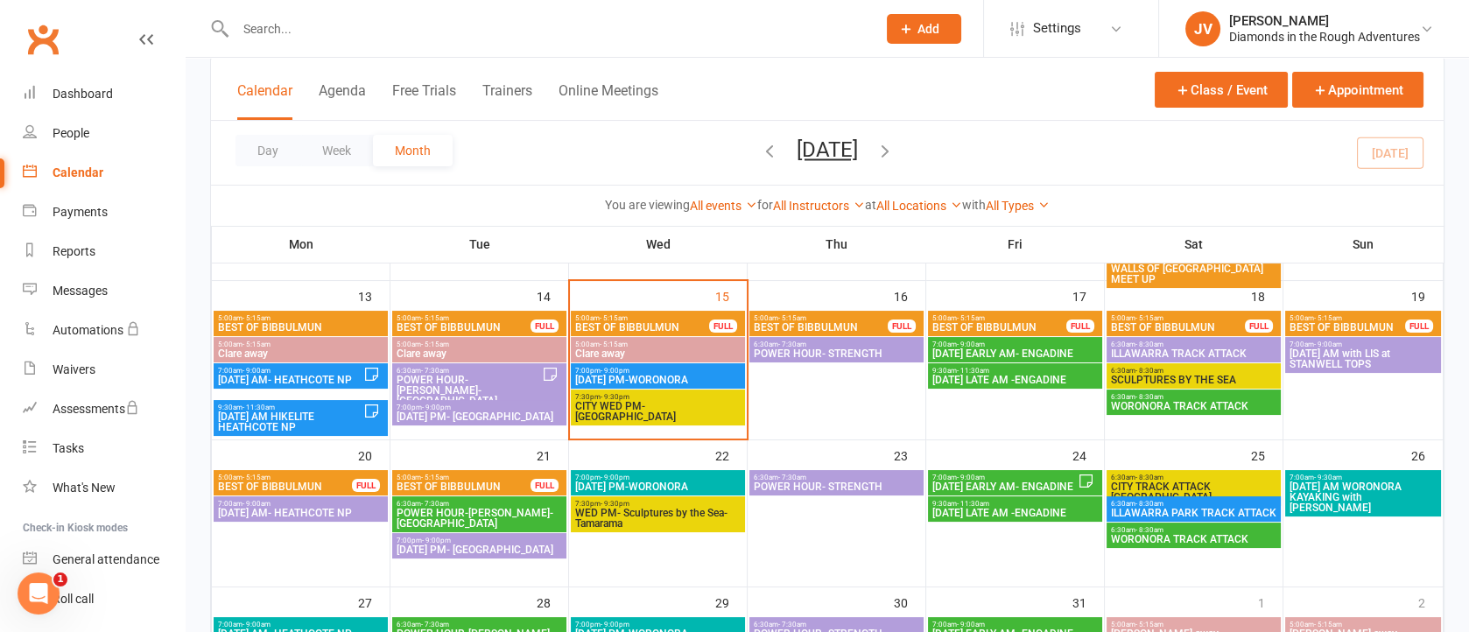
scroll to position [263, 0]
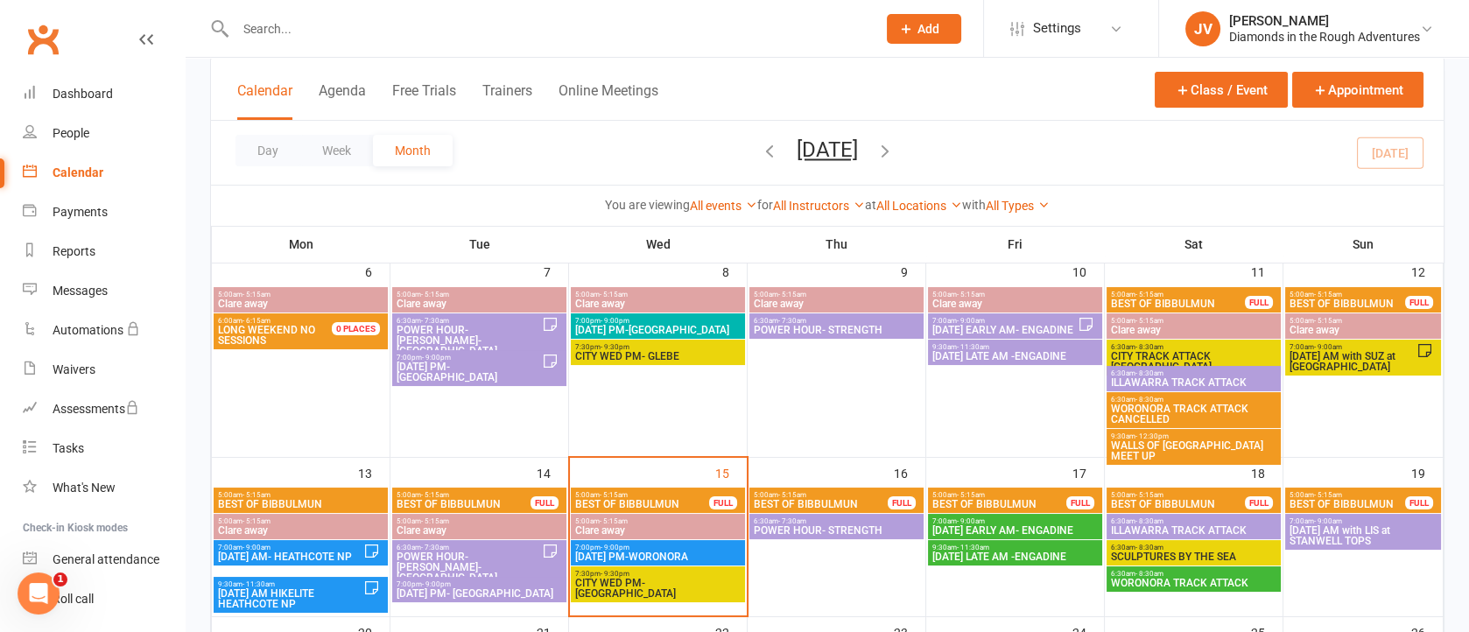
click at [1178, 527] on span "ILLAWARRA TRACK ATTACK" at bounding box center [1193, 530] width 167 height 11
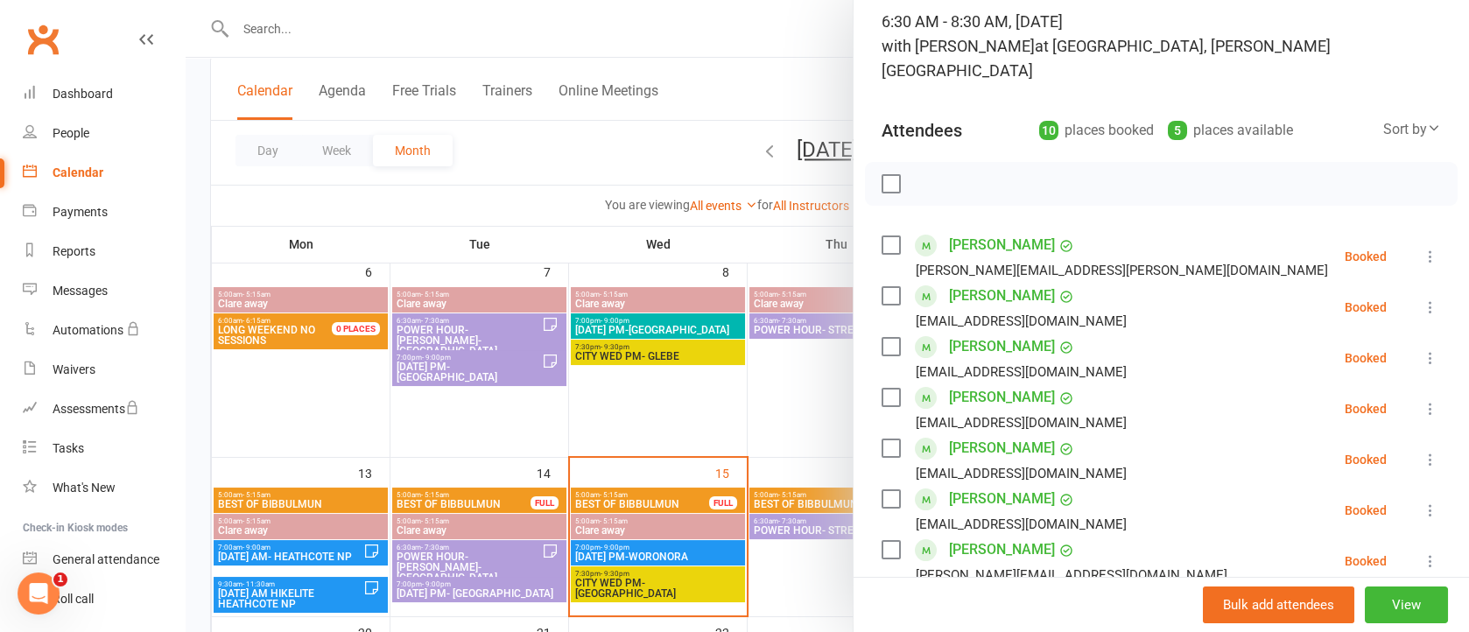
scroll to position [0, 0]
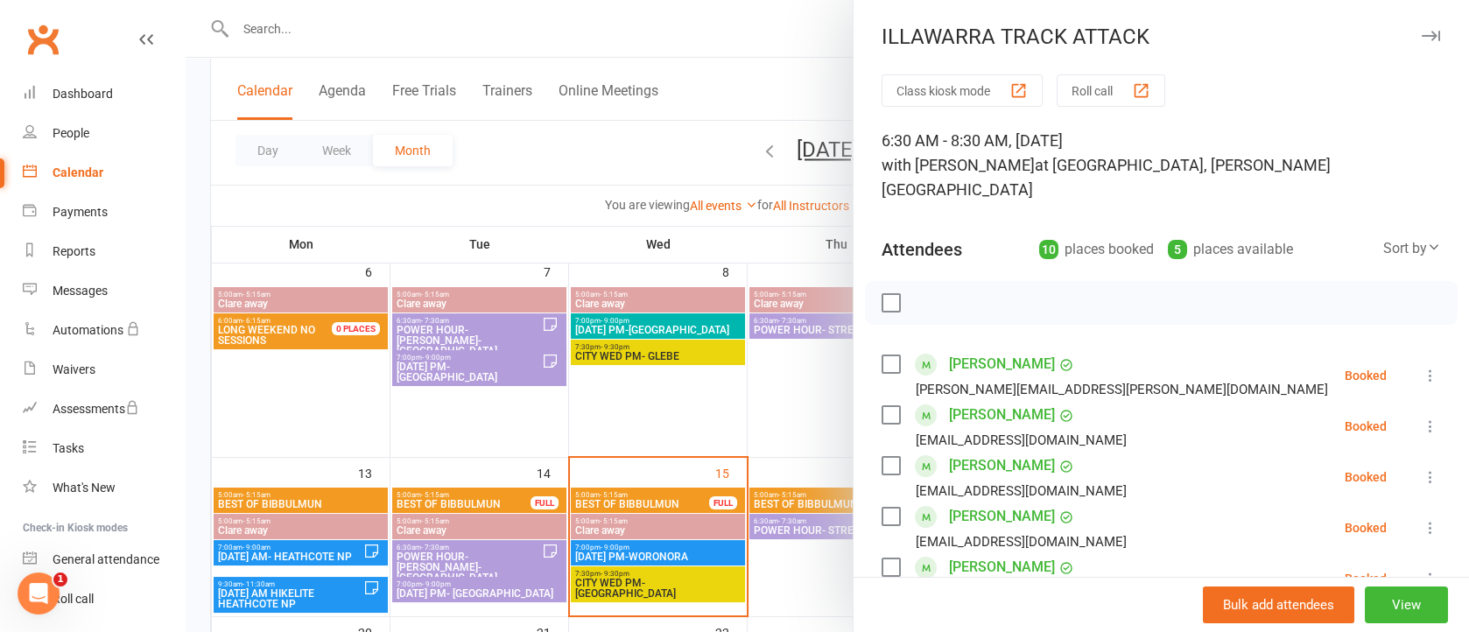
click at [1420, 29] on button "button" at bounding box center [1430, 35] width 21 height 21
